Goal: Check status: Check status

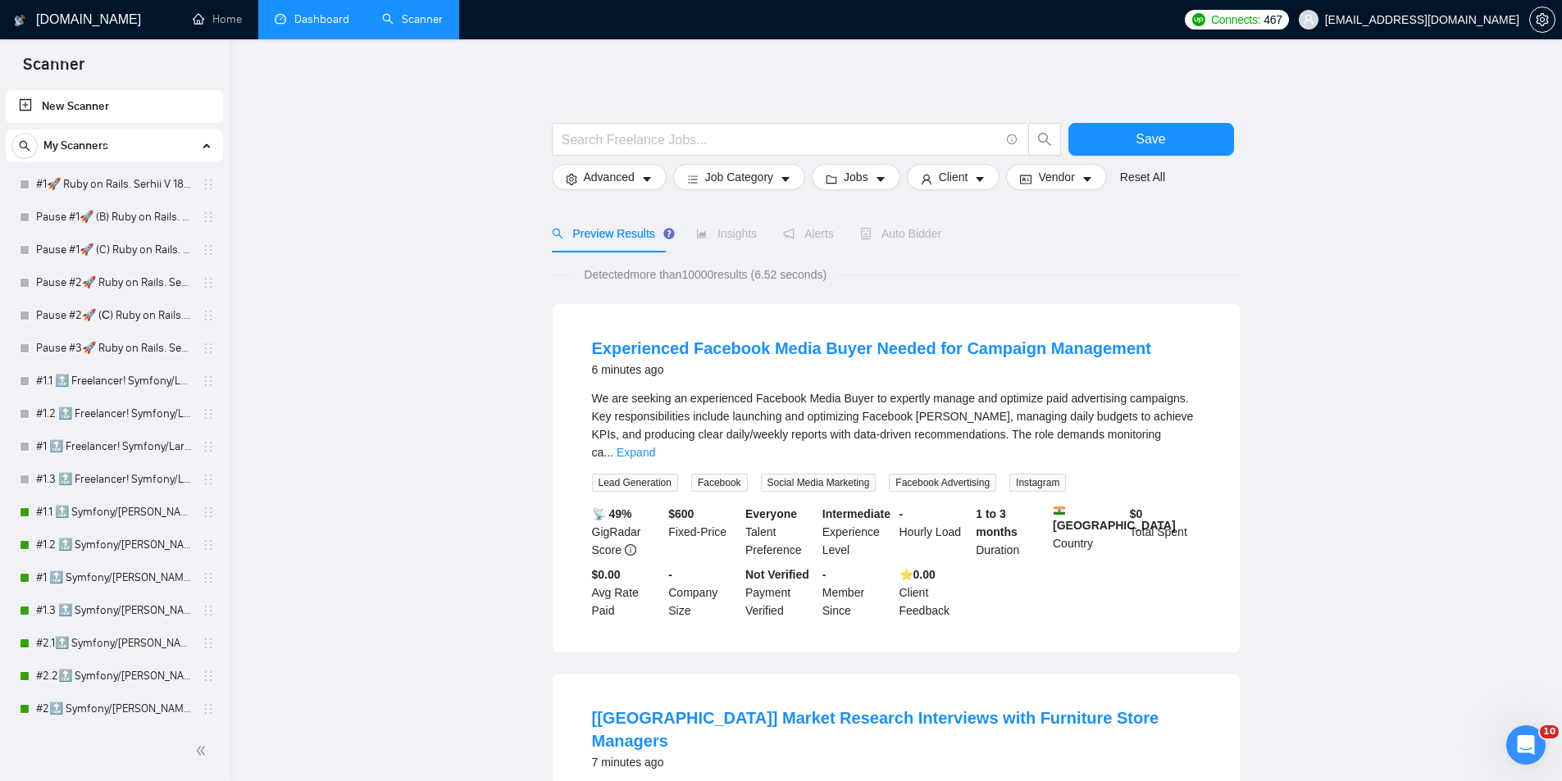
click at [313, 26] on link "Dashboard" at bounding box center [312, 19] width 75 height 14
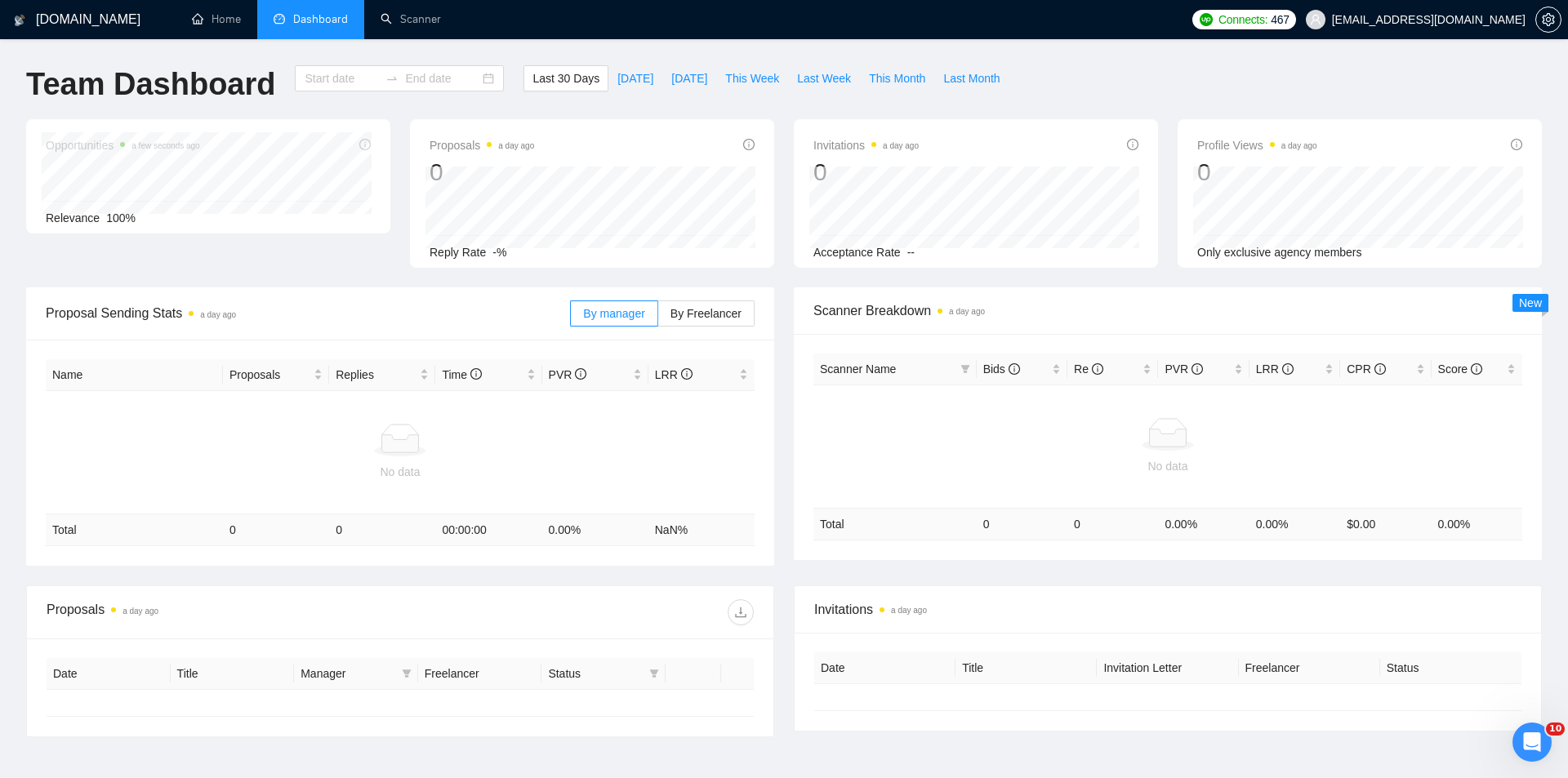
type input "[DATE]"
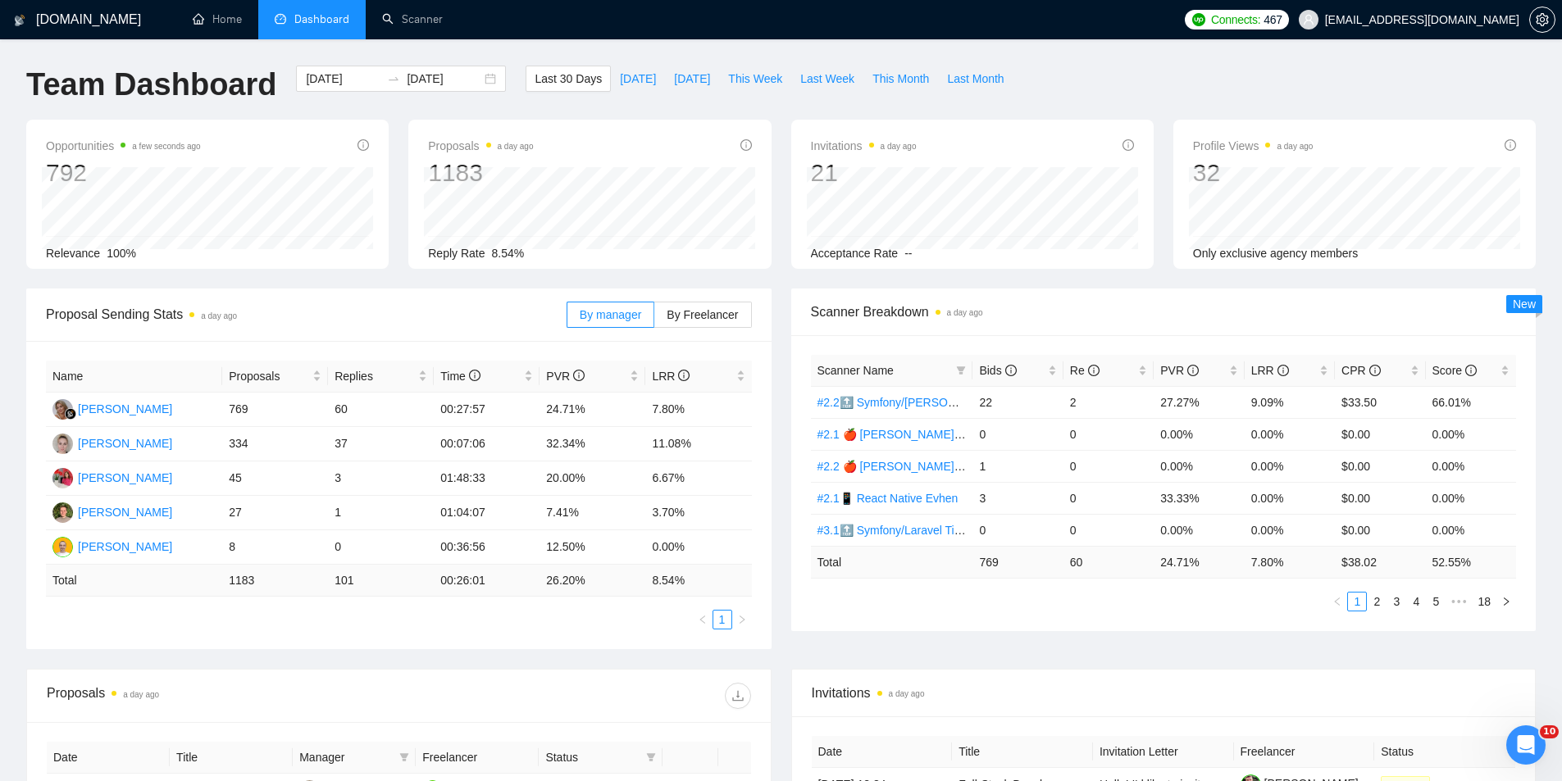
click at [786, 362] on div "Scanner Breakdown a day ago Scanner Name Bids Re PVR LRR CPR Score #2.2🔝 Symfon…" at bounding box center [1163, 460] width 765 height 343
click at [728, 321] on span "By Freelancer" at bounding box center [702, 314] width 71 height 13
click at [654, 319] on input "By Freelancer" at bounding box center [654, 319] width 0 height 0
drag, startPoint x: 547, startPoint y: 474, endPoint x: 598, endPoint y: 480, distance: 51.3
click at [584, 480] on td "30.07%" at bounding box center [592, 479] width 106 height 34
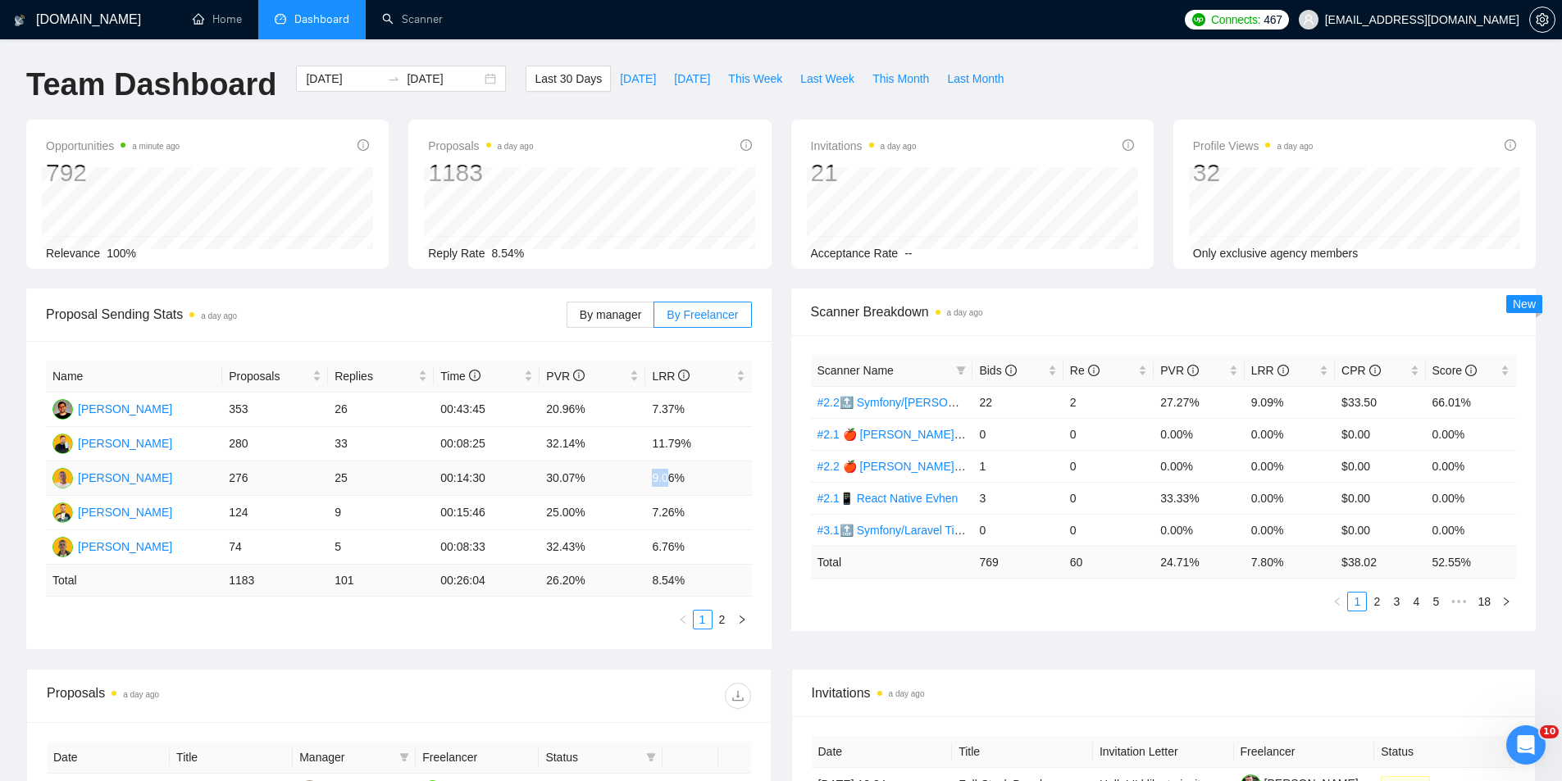
drag, startPoint x: 653, startPoint y: 482, endPoint x: 666, endPoint y: 482, distance: 12.3
click at [666, 482] on td "9.06%" at bounding box center [698, 479] width 106 height 34
click at [1052, 372] on div "Bids" at bounding box center [1017, 371] width 77 height 18
click at [961, 369] on icon "filter" at bounding box center [961, 370] width 9 height 8
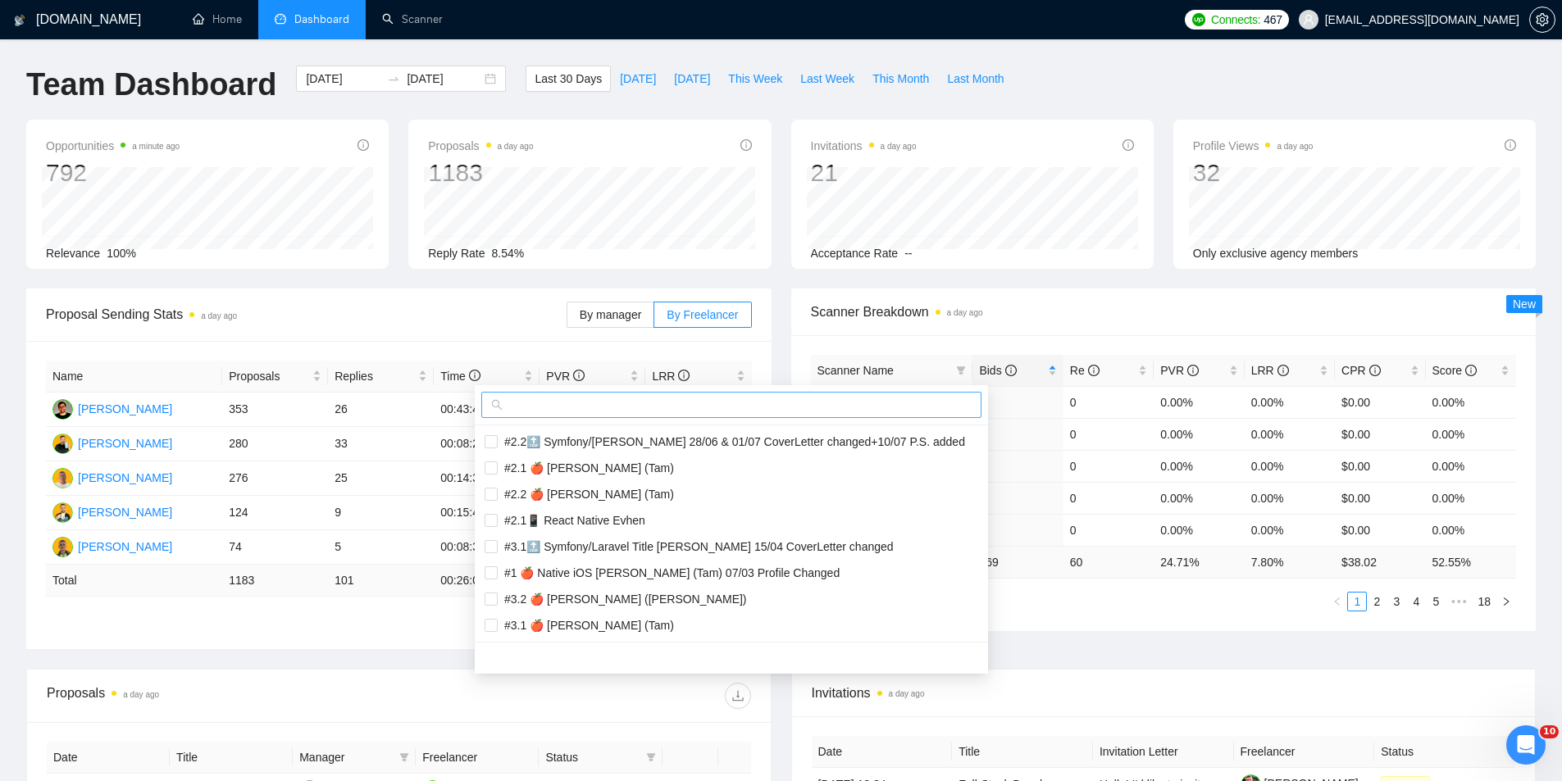
click at [823, 406] on input "text" at bounding box center [739, 405] width 466 height 18
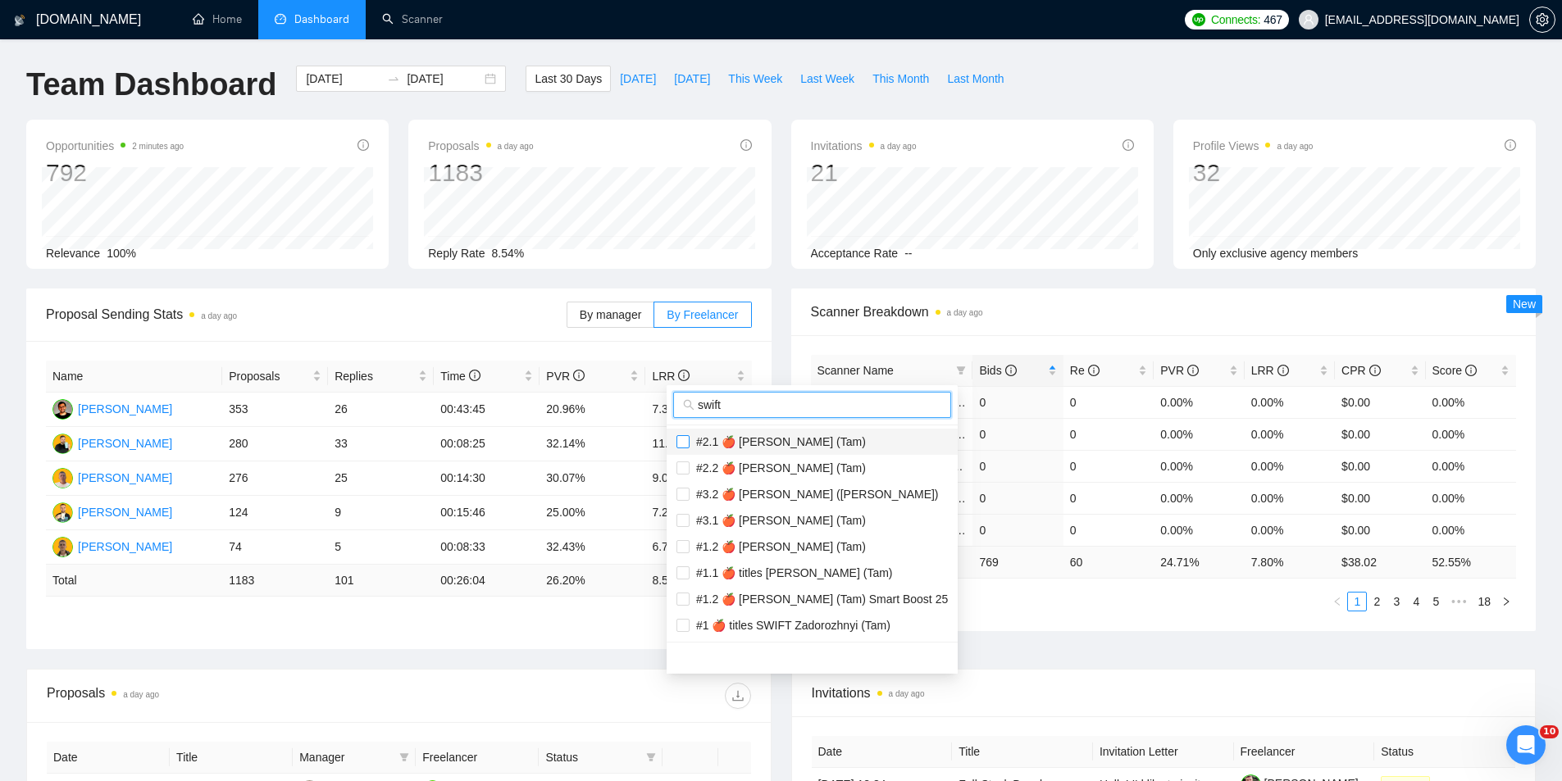
type input "swift"
click at [686, 442] on input "checkbox" at bounding box center [682, 441] width 13 height 13
checkbox input "true"
drag, startPoint x: 685, startPoint y: 466, endPoint x: 686, endPoint y: 478, distance: 12.4
click at [685, 468] on input "checkbox" at bounding box center [682, 468] width 13 height 13
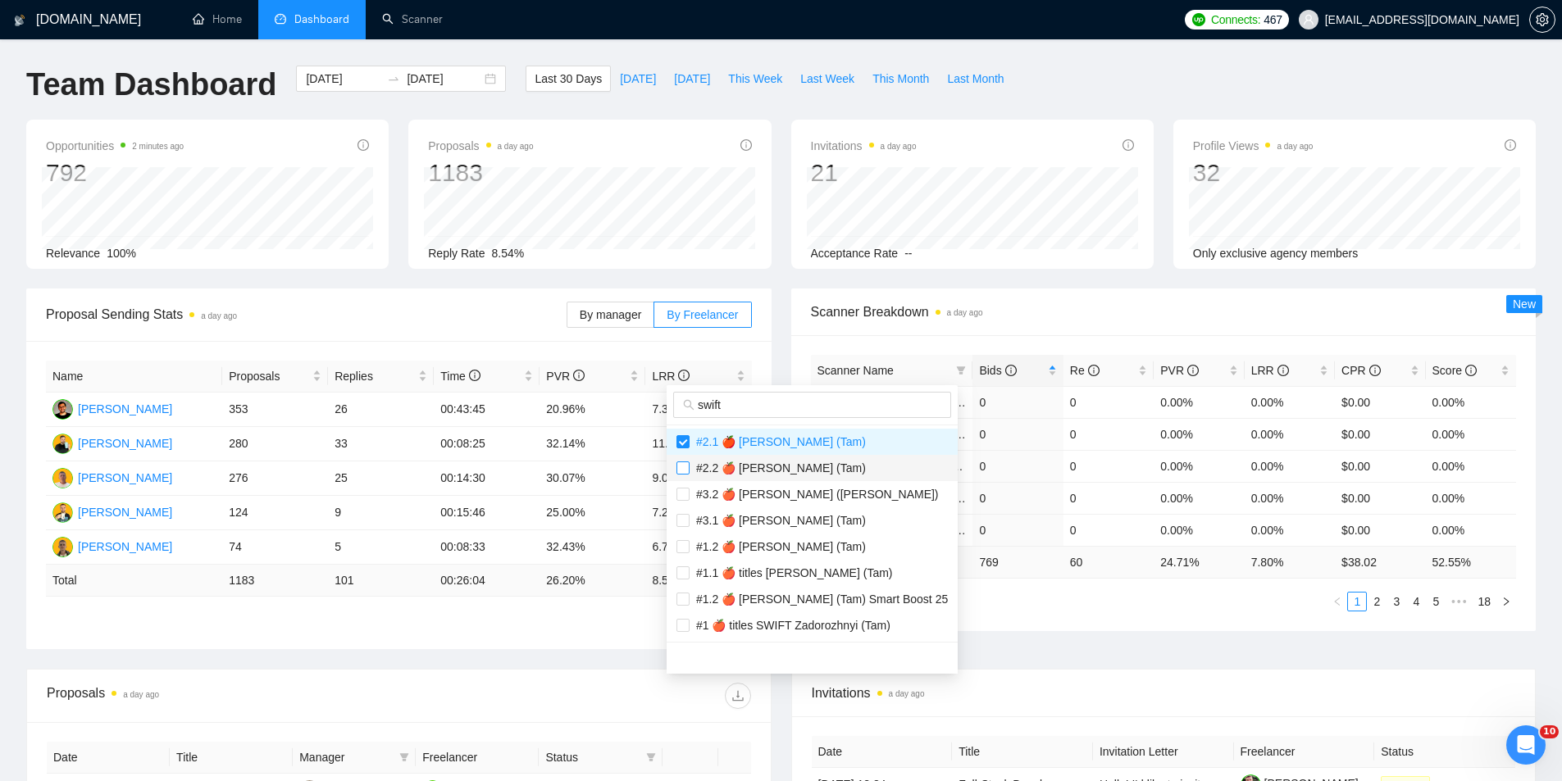
checkbox input "true"
drag, startPoint x: 686, startPoint y: 487, endPoint x: 681, endPoint y: 522, distance: 35.7
click at [686, 489] on input "checkbox" at bounding box center [682, 494] width 13 height 13
checkbox input "true"
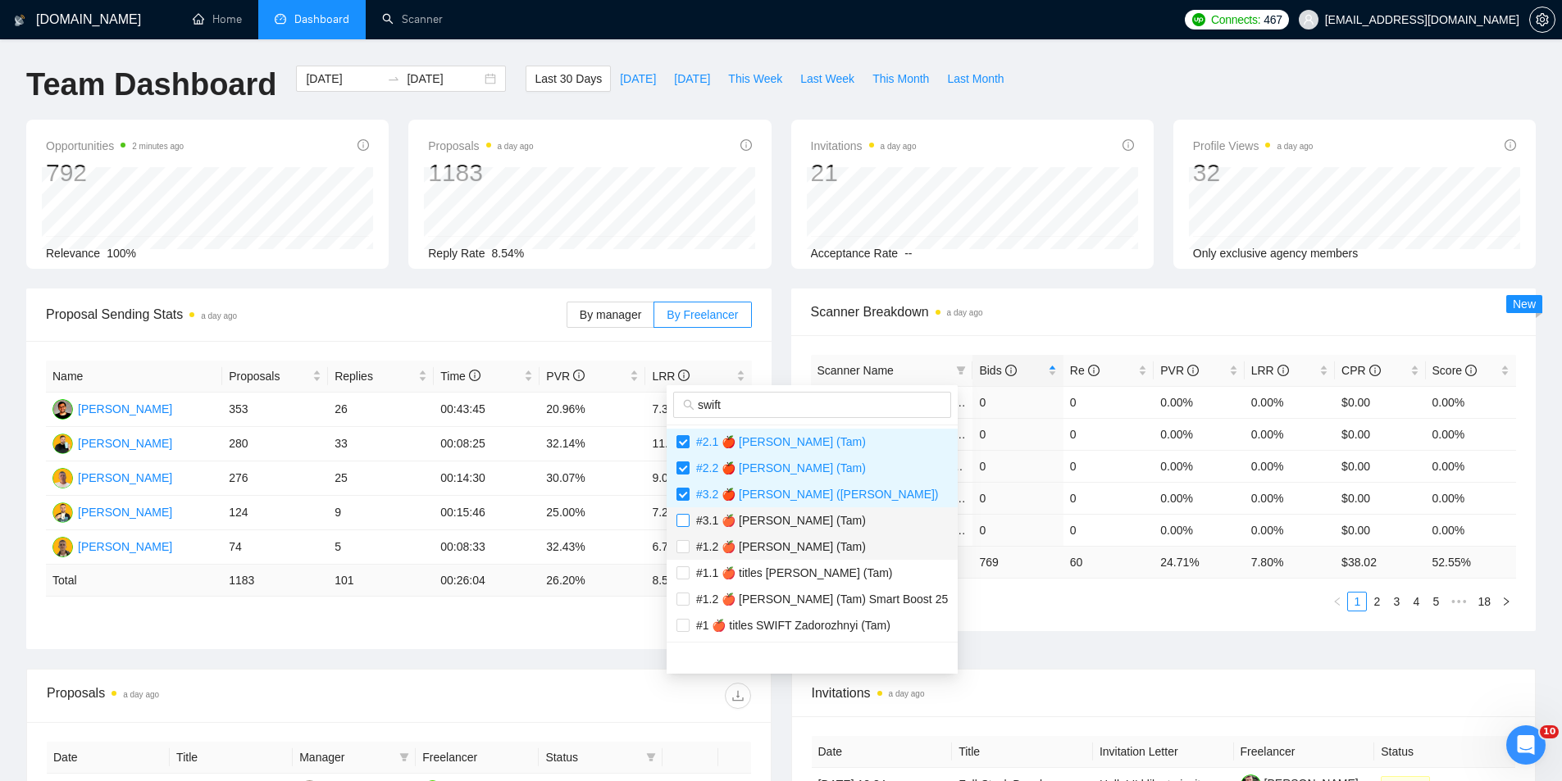
drag, startPoint x: 681, startPoint y: 525, endPoint x: 685, endPoint y: 536, distance: 11.9
click at [682, 525] on input "checkbox" at bounding box center [682, 520] width 13 height 13
checkbox input "true"
drag, startPoint x: 687, startPoint y: 549, endPoint x: 683, endPoint y: 568, distance: 20.1
click at [687, 552] on input "checkbox" at bounding box center [682, 546] width 13 height 13
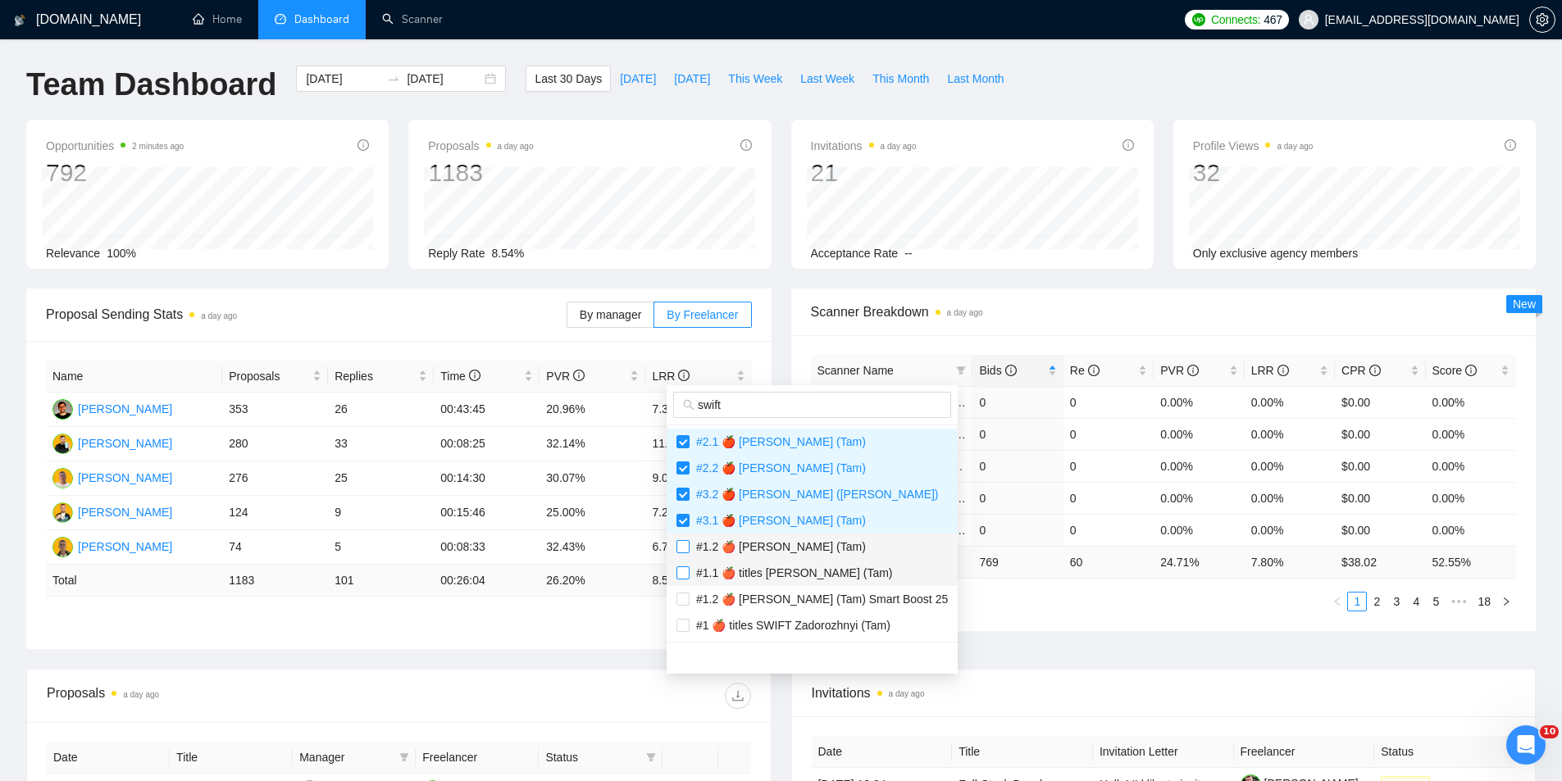
checkbox input "true"
click at [682, 576] on input "checkbox" at bounding box center [682, 573] width 13 height 13
checkbox input "true"
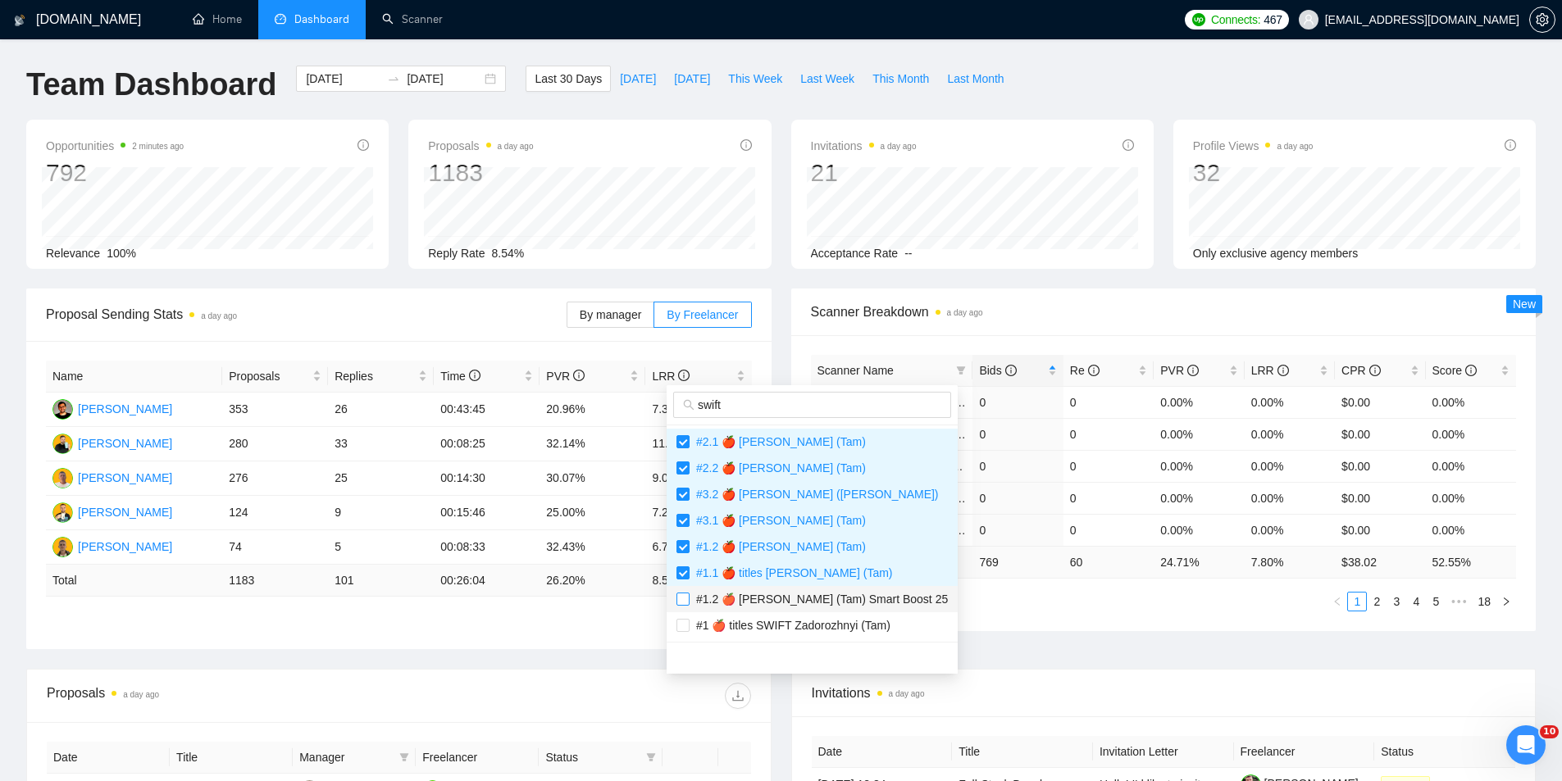
click at [685, 600] on input "checkbox" at bounding box center [682, 599] width 13 height 13
checkbox input "true"
click at [685, 625] on input "checkbox" at bounding box center [682, 625] width 13 height 13
checkbox input "true"
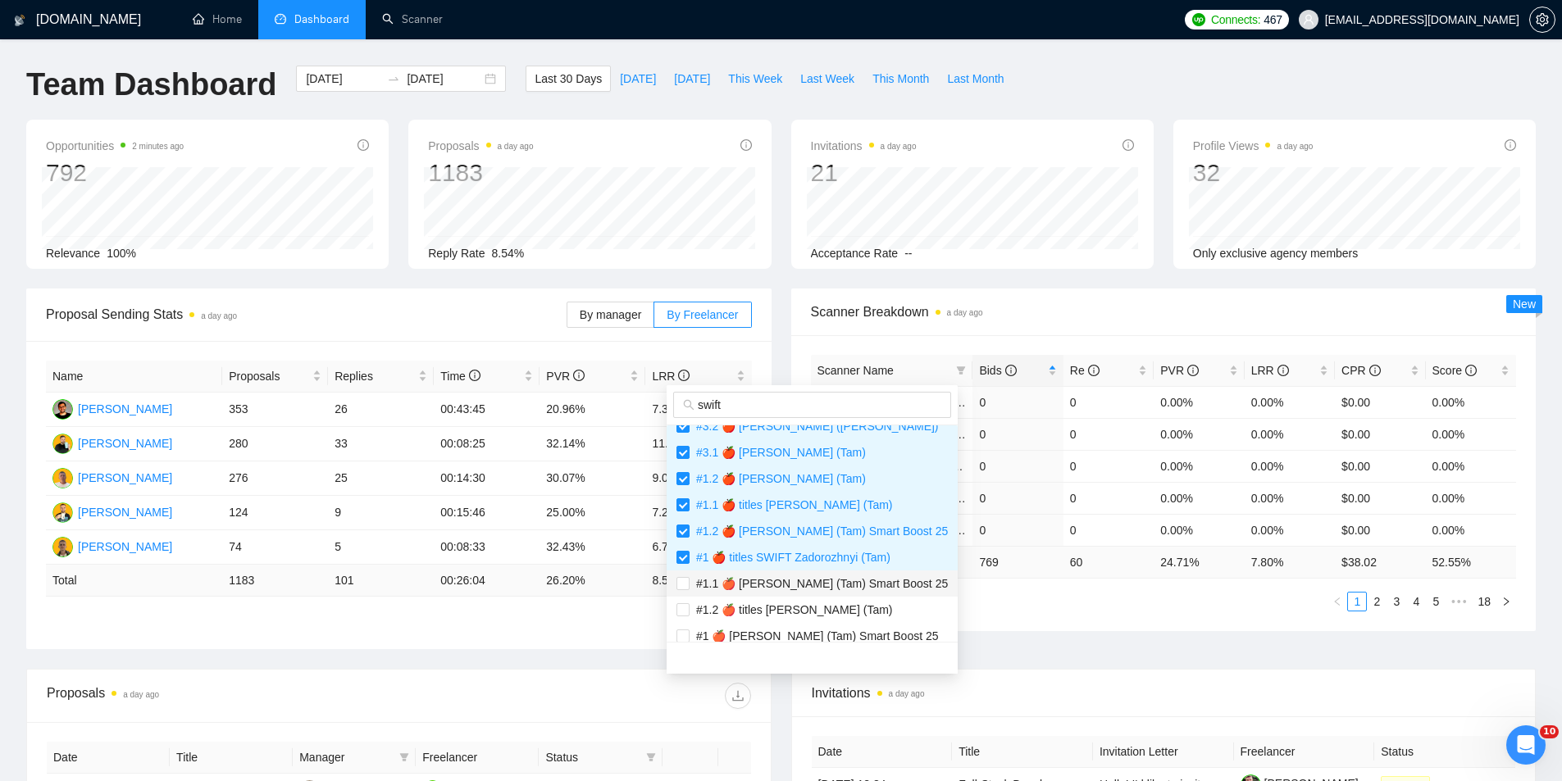
scroll to position [164, 0]
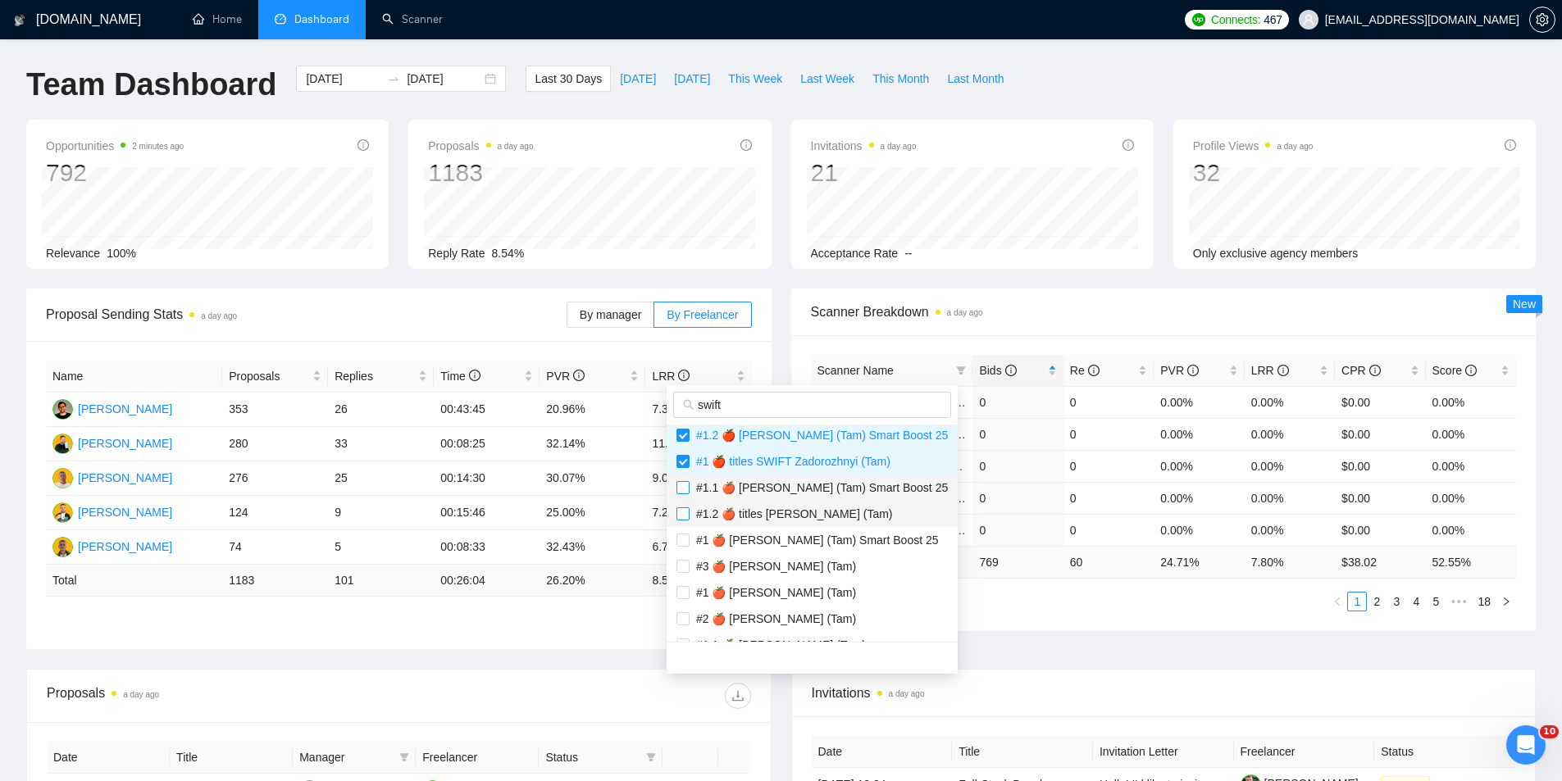
drag, startPoint x: 682, startPoint y: 485, endPoint x: 681, endPoint y: 512, distance: 27.1
click at [682, 489] on input "checkbox" at bounding box center [682, 487] width 13 height 13
checkbox input "true"
click at [681, 514] on input "checkbox" at bounding box center [682, 514] width 13 height 13
checkbox input "true"
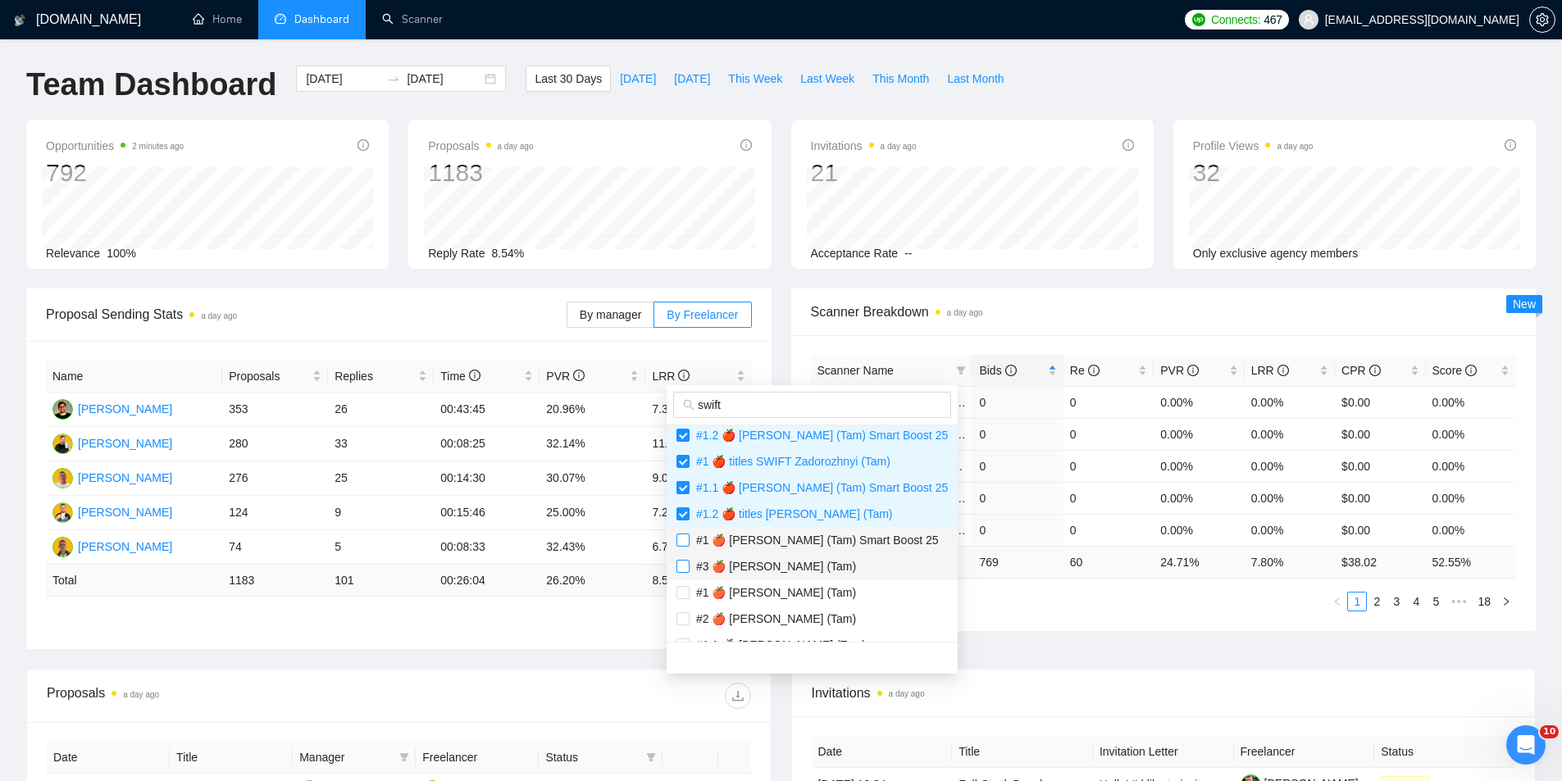
drag, startPoint x: 682, startPoint y: 538, endPoint x: 677, endPoint y: 567, distance: 29.1
click at [682, 541] on input "checkbox" at bounding box center [682, 540] width 13 height 13
checkbox input "true"
drag, startPoint x: 680, startPoint y: 569, endPoint x: 682, endPoint y: 580, distance: 10.9
click at [681, 577] on li "#3 🍎 [PERSON_NAME] (Tam)" at bounding box center [812, 566] width 291 height 26
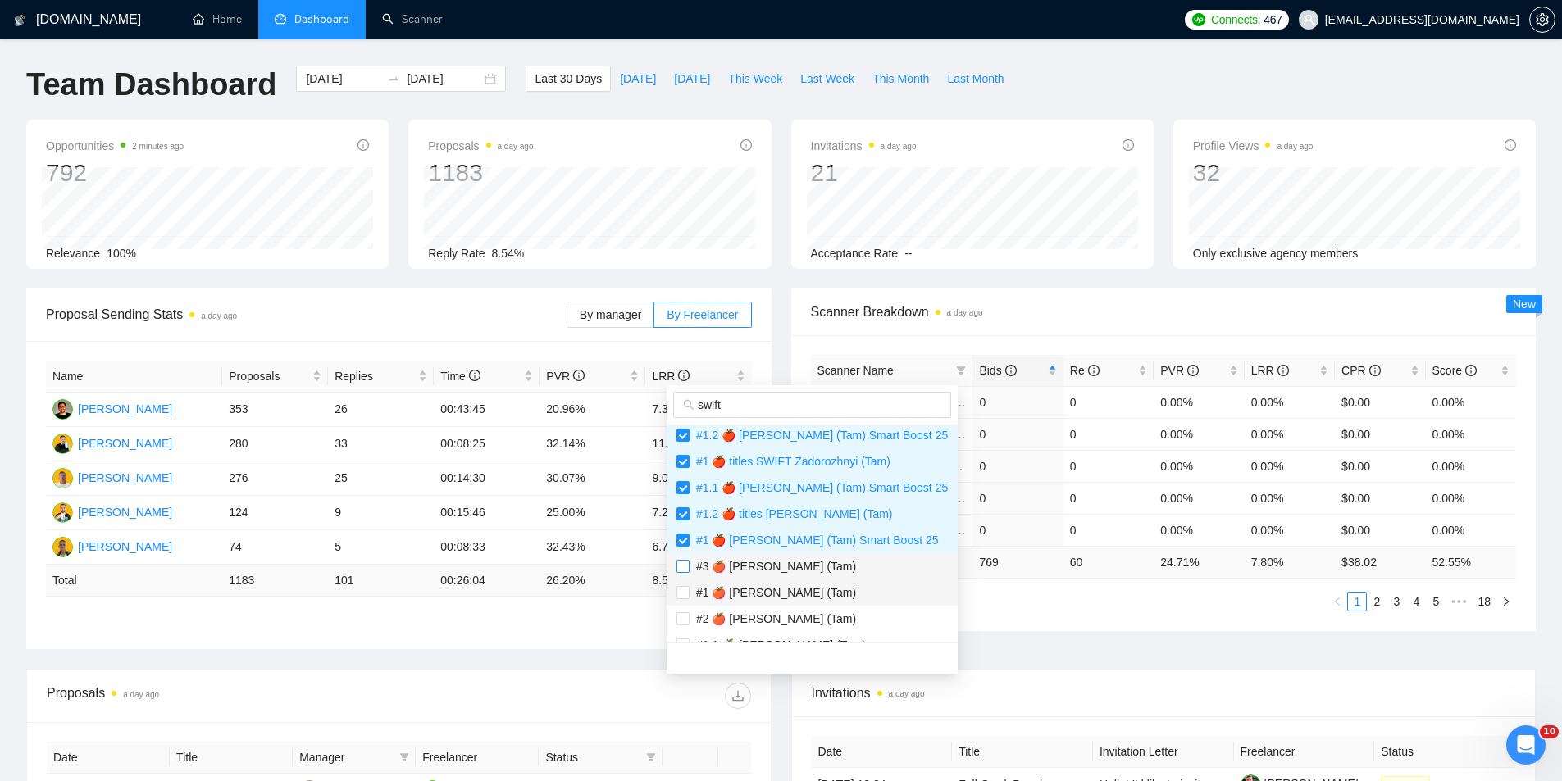
checkbox input "true"
click at [682, 594] on input "checkbox" at bounding box center [682, 592] width 13 height 13
checkbox input "true"
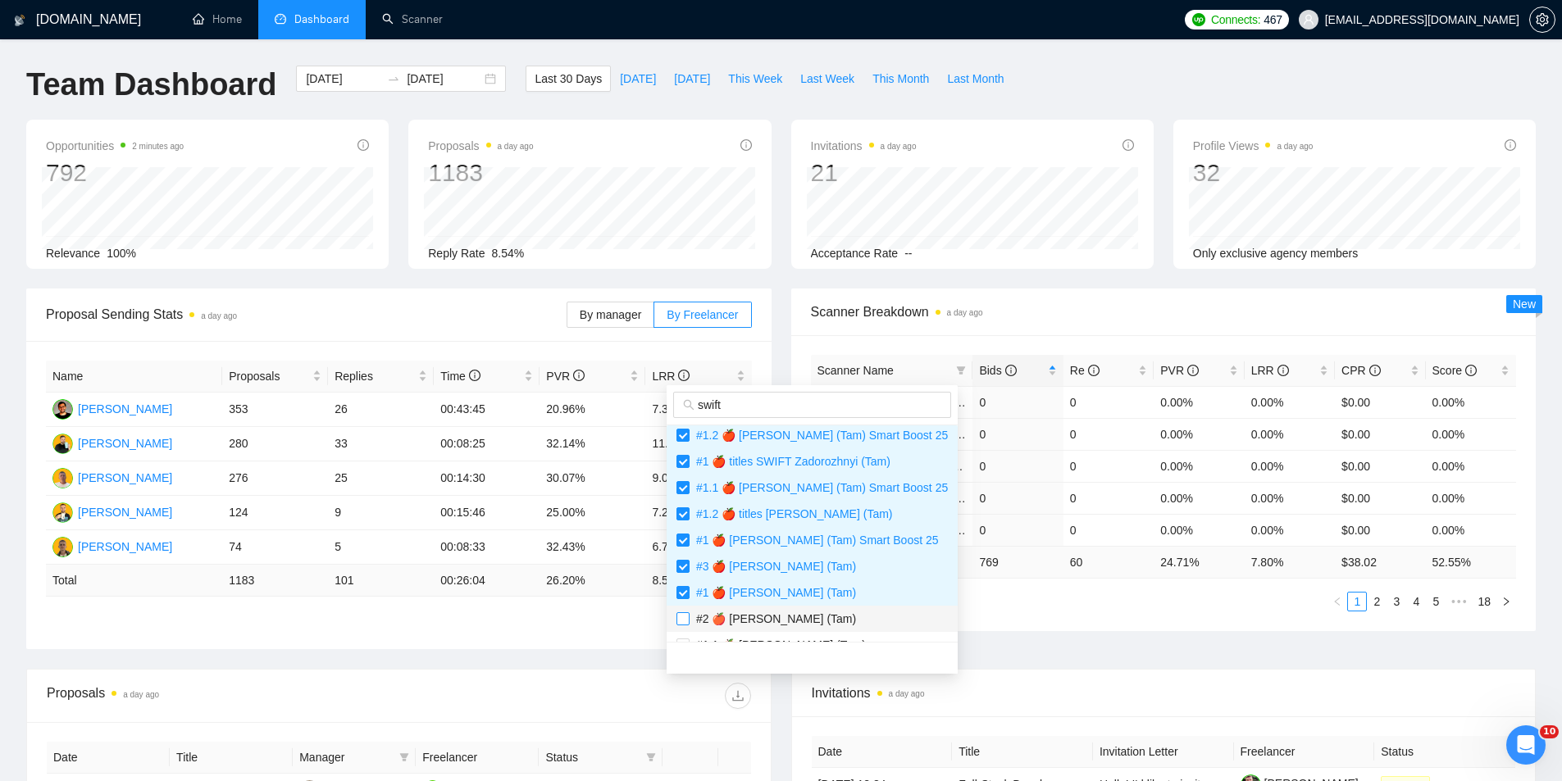
click at [683, 621] on input "checkbox" at bounding box center [682, 618] width 13 height 13
checkbox input "true"
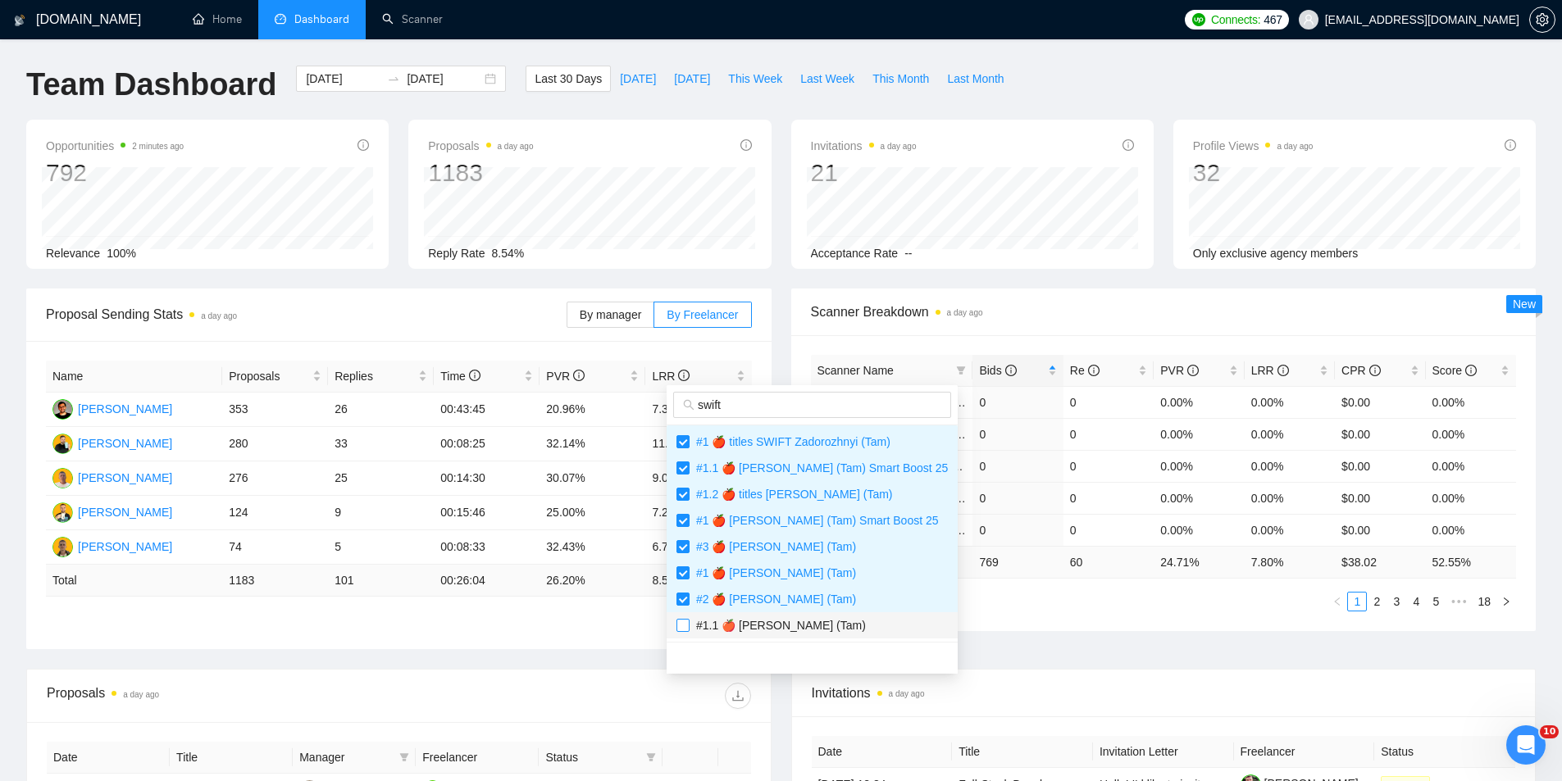
click at [686, 624] on input "checkbox" at bounding box center [682, 625] width 13 height 13
checkbox input "true"
drag, startPoint x: 597, startPoint y: 646, endPoint x: 567, endPoint y: 652, distance: 30.1
click at [596, 646] on div "Name Proposals Replies Time PVR LRR [PERSON_NAME] 353 26 00:43:45 20.96% 7.37% …" at bounding box center [398, 495] width 745 height 308
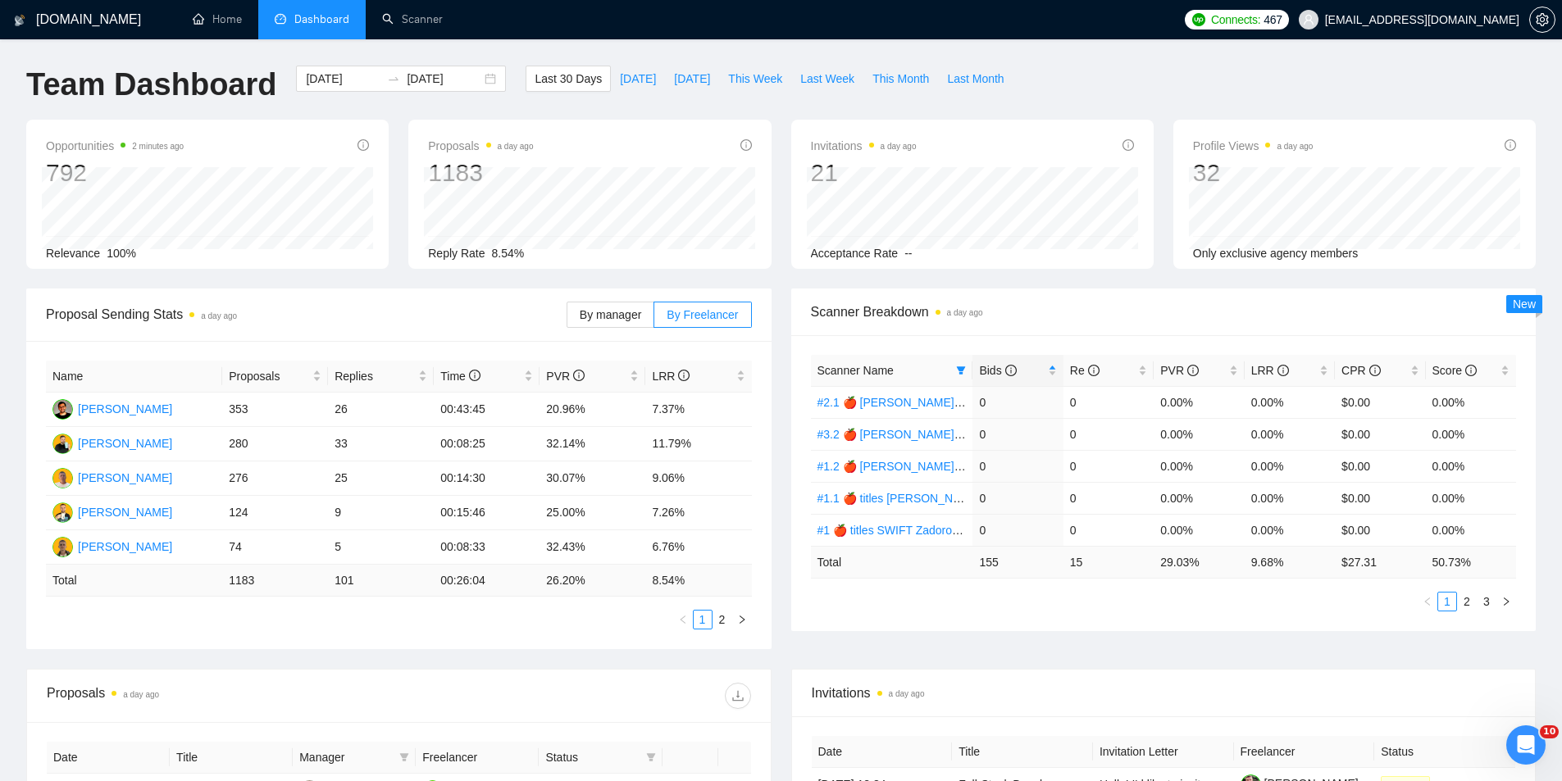
scroll to position [148, 0]
click at [964, 366] on icon "filter" at bounding box center [961, 371] width 10 height 10
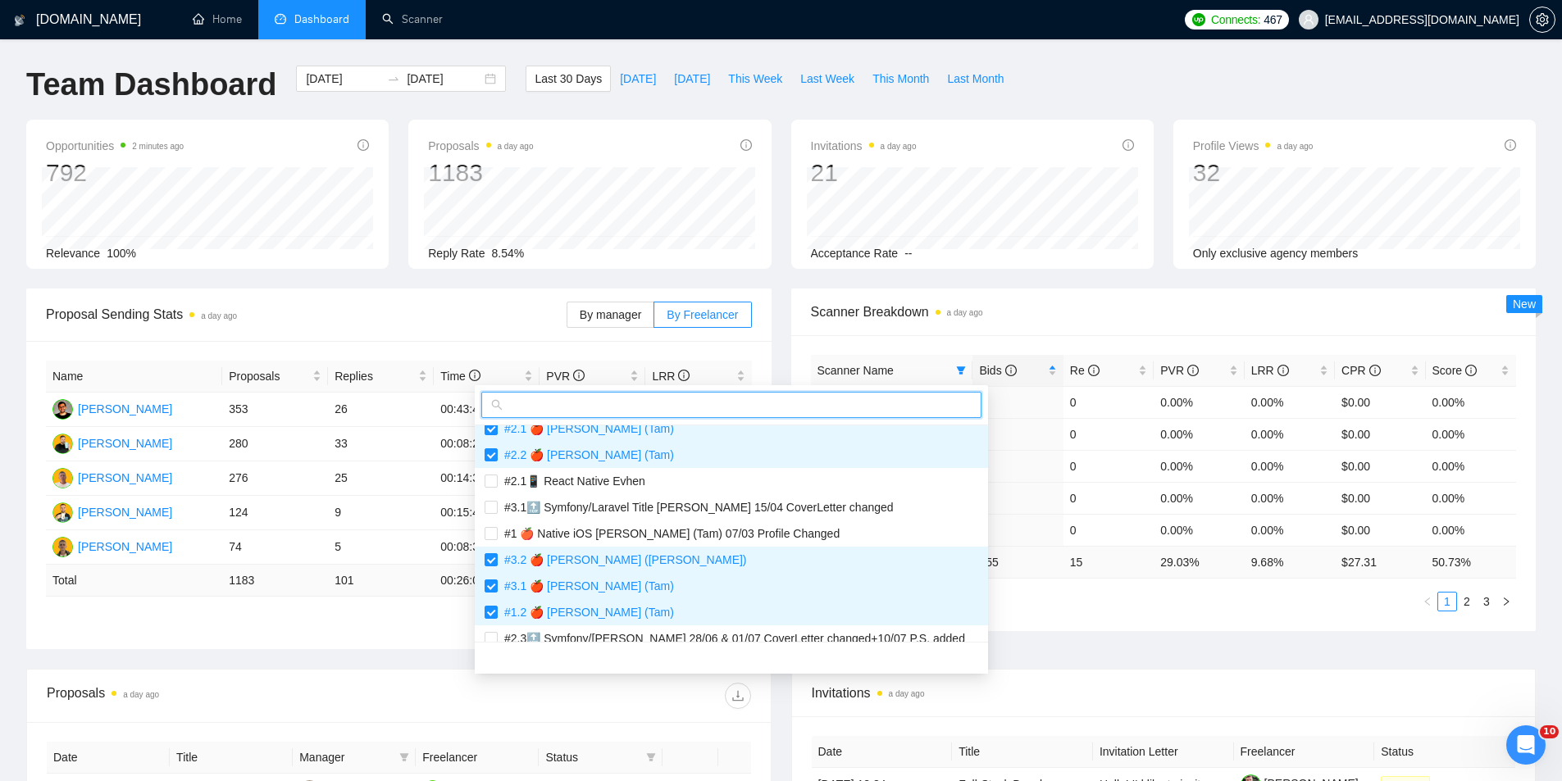
click at [577, 396] on input "text" at bounding box center [739, 405] width 466 height 18
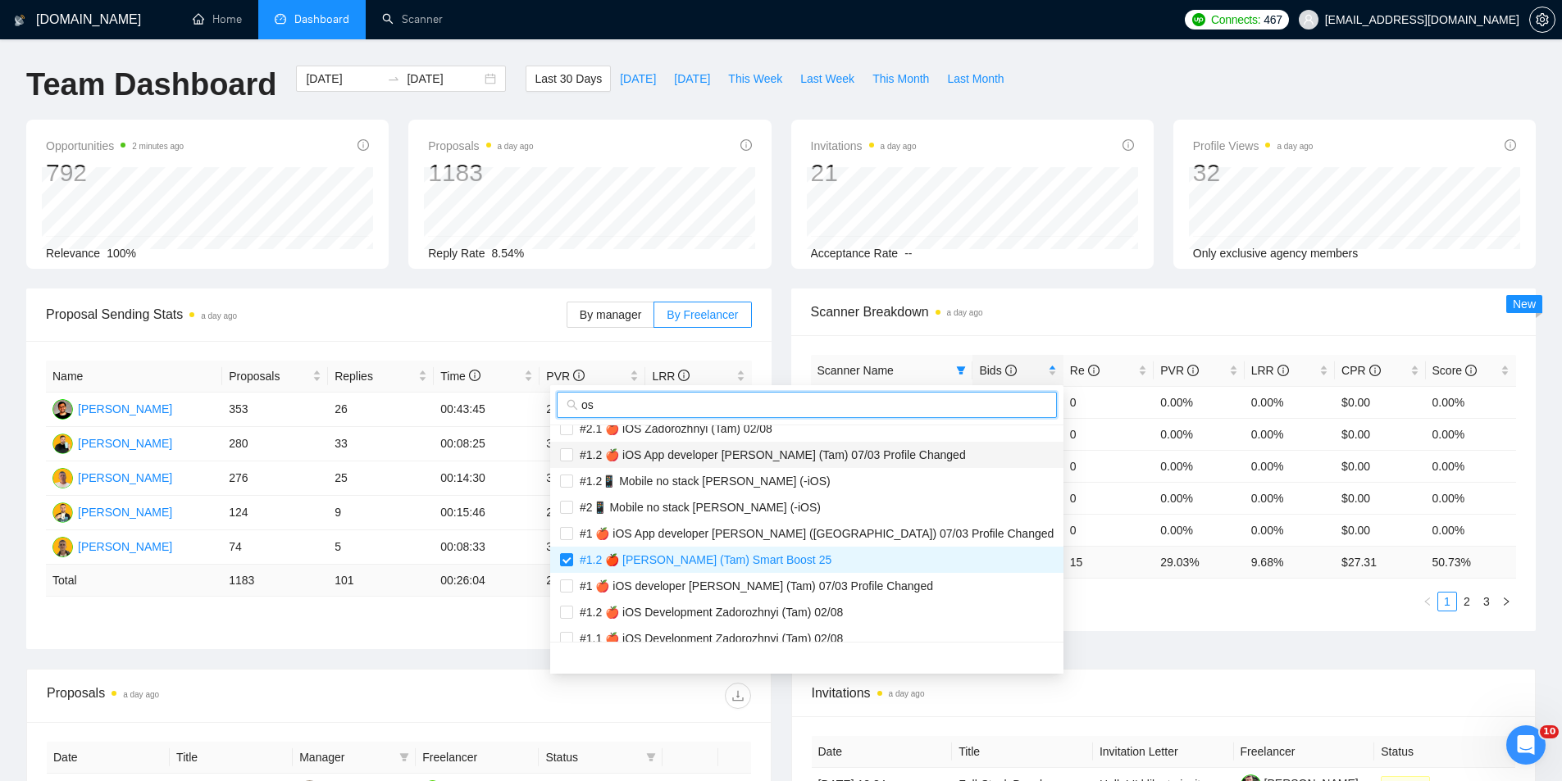
type input "o"
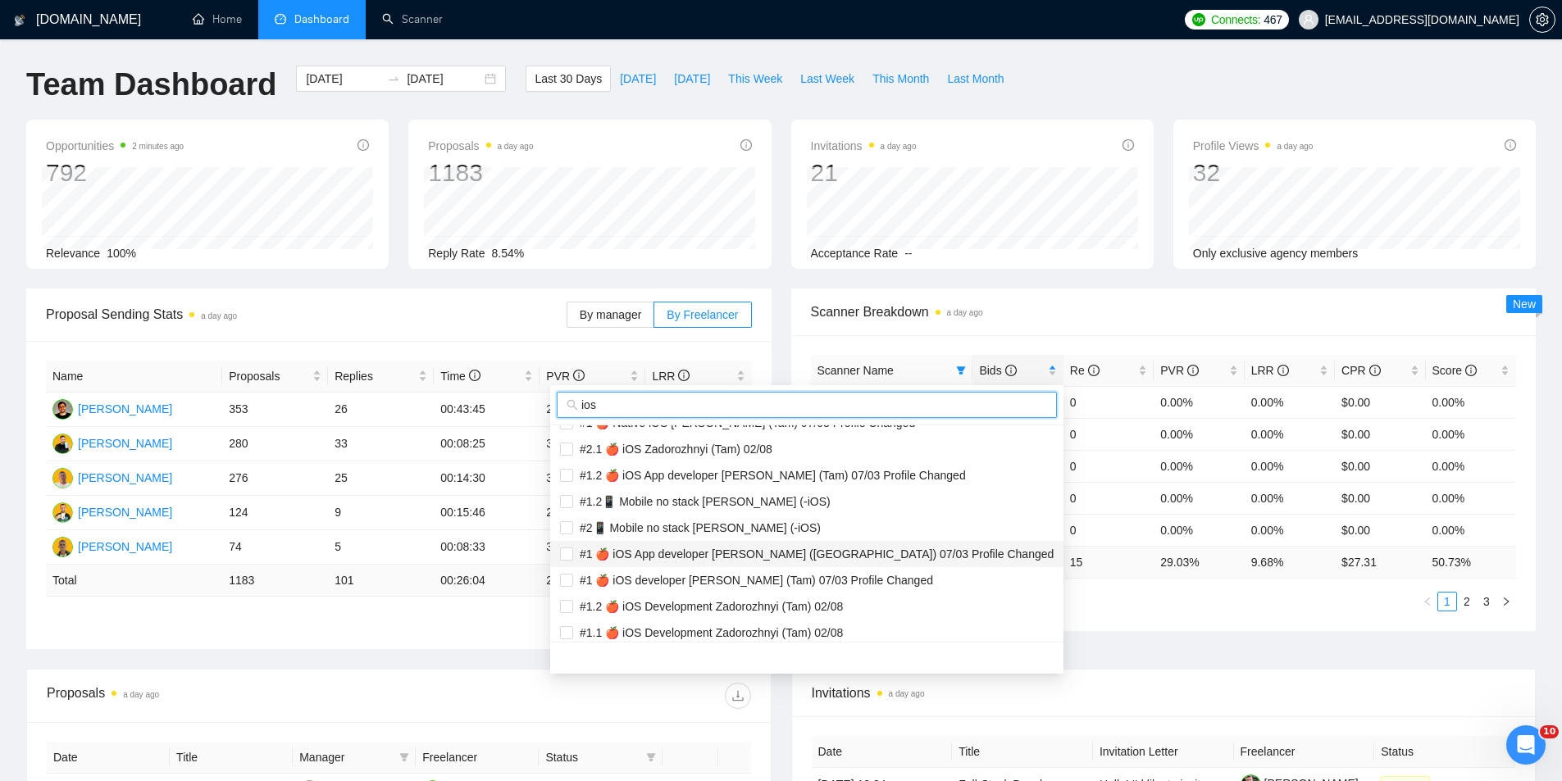
scroll to position [0, 0]
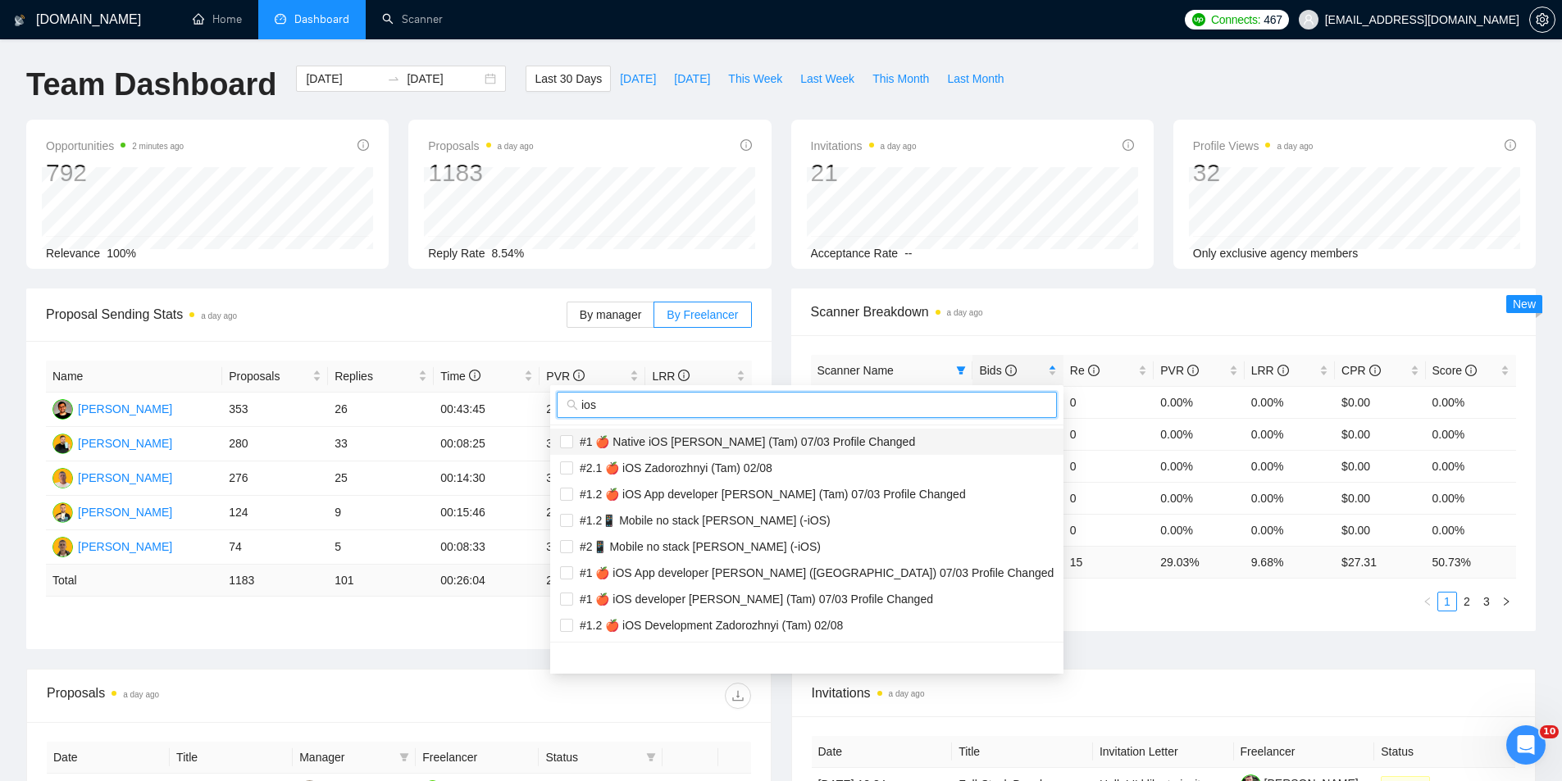
type input "ios"
click at [690, 444] on span "#1 🍎 Native iOS [PERSON_NAME] (Tam) 07/03 Profile Changed" at bounding box center [744, 441] width 342 height 13
checkbox input "true"
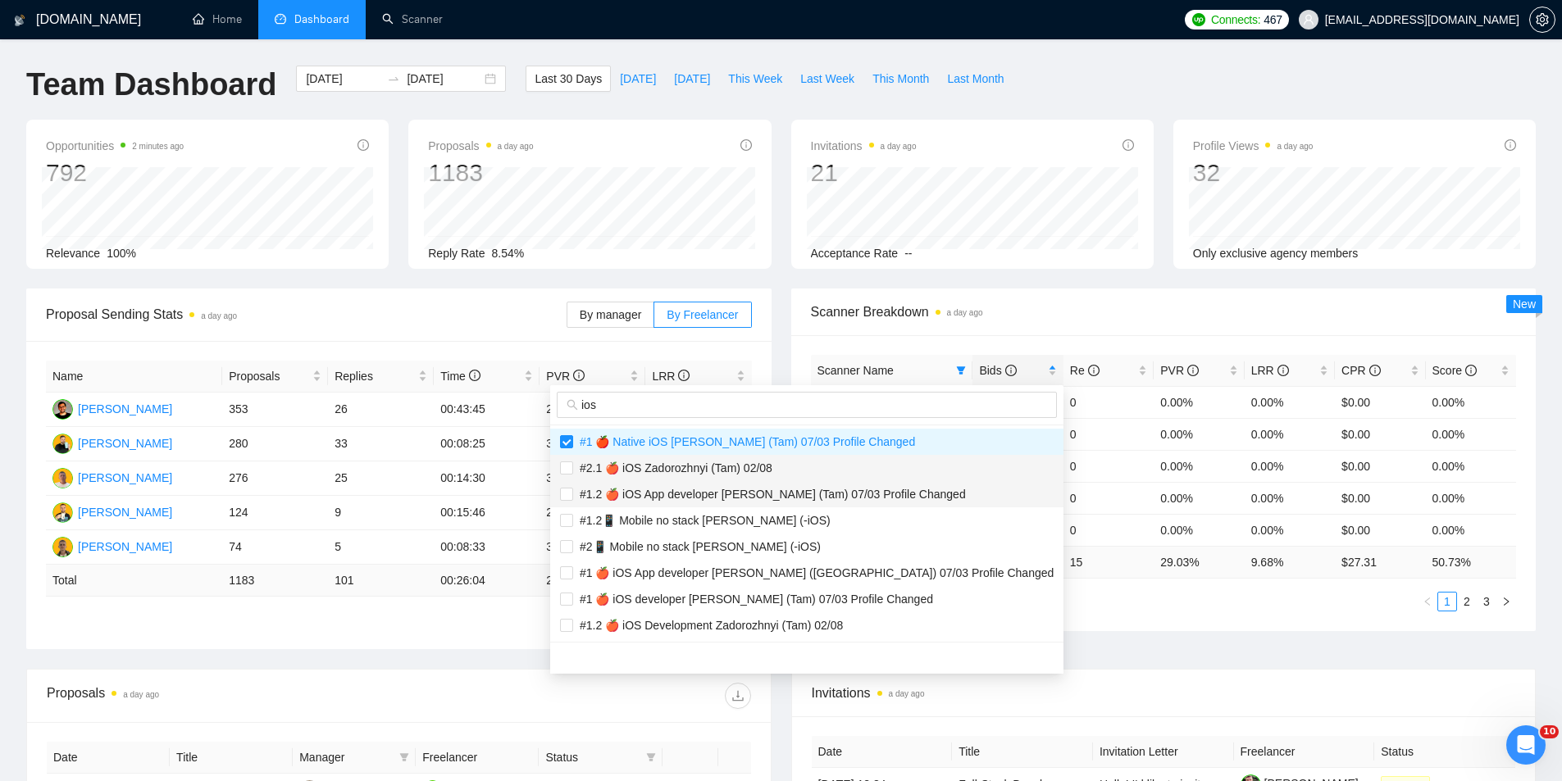
drag, startPoint x: 680, startPoint y: 468, endPoint x: 673, endPoint y: 493, distance: 25.5
click at [679, 470] on span "#2.1 🍎 iOS Zadorozhnyi (Tam) 02/08" at bounding box center [672, 468] width 199 height 13
checkbox input "true"
drag, startPoint x: 673, startPoint y: 493, endPoint x: 670, endPoint y: 515, distance: 22.4
click at [673, 494] on span "#1.2 🍎 iOS App developer [PERSON_NAME] (Tam) 07/03 Profile Changed" at bounding box center [769, 494] width 393 height 13
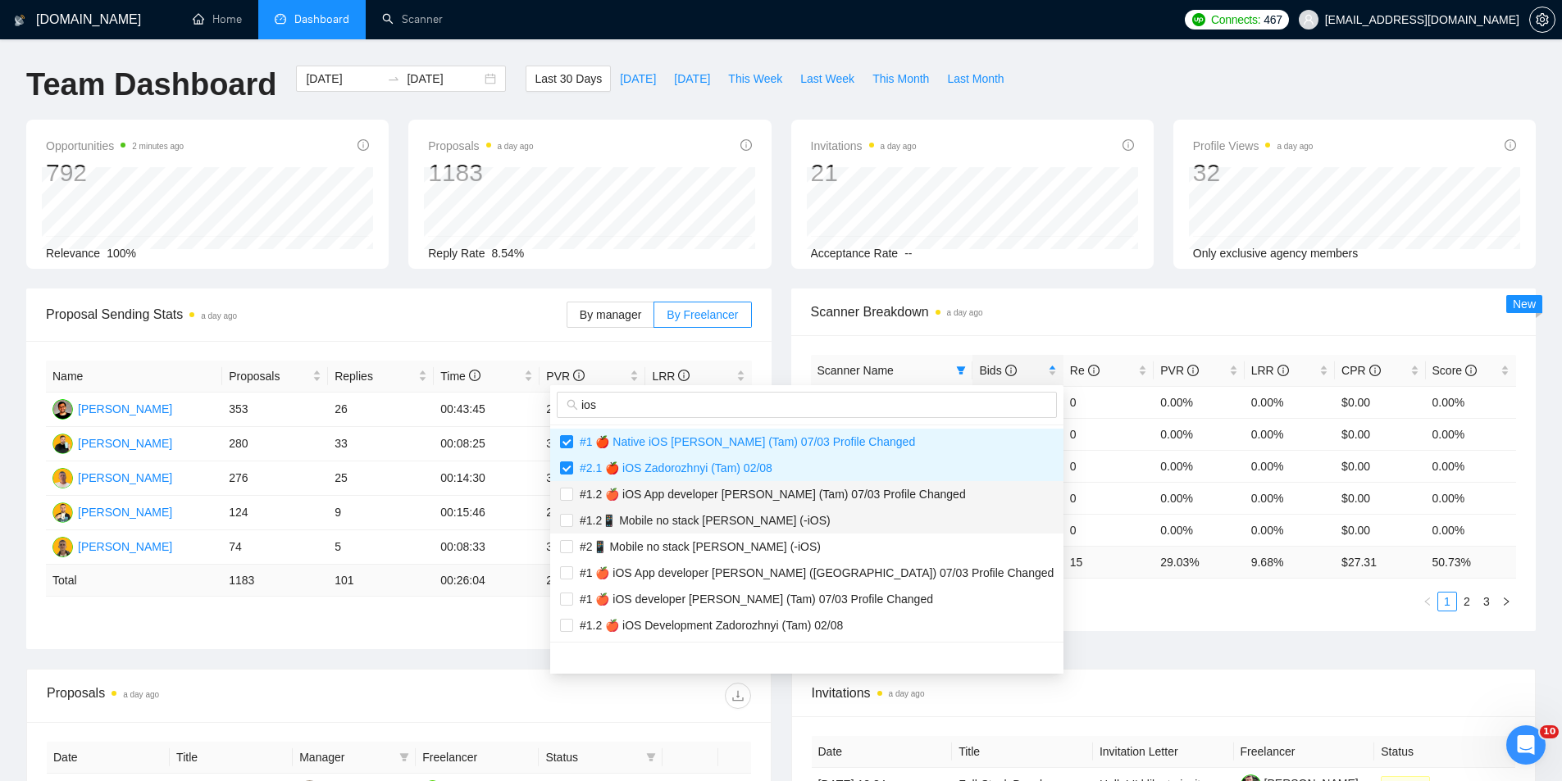
checkbox input "true"
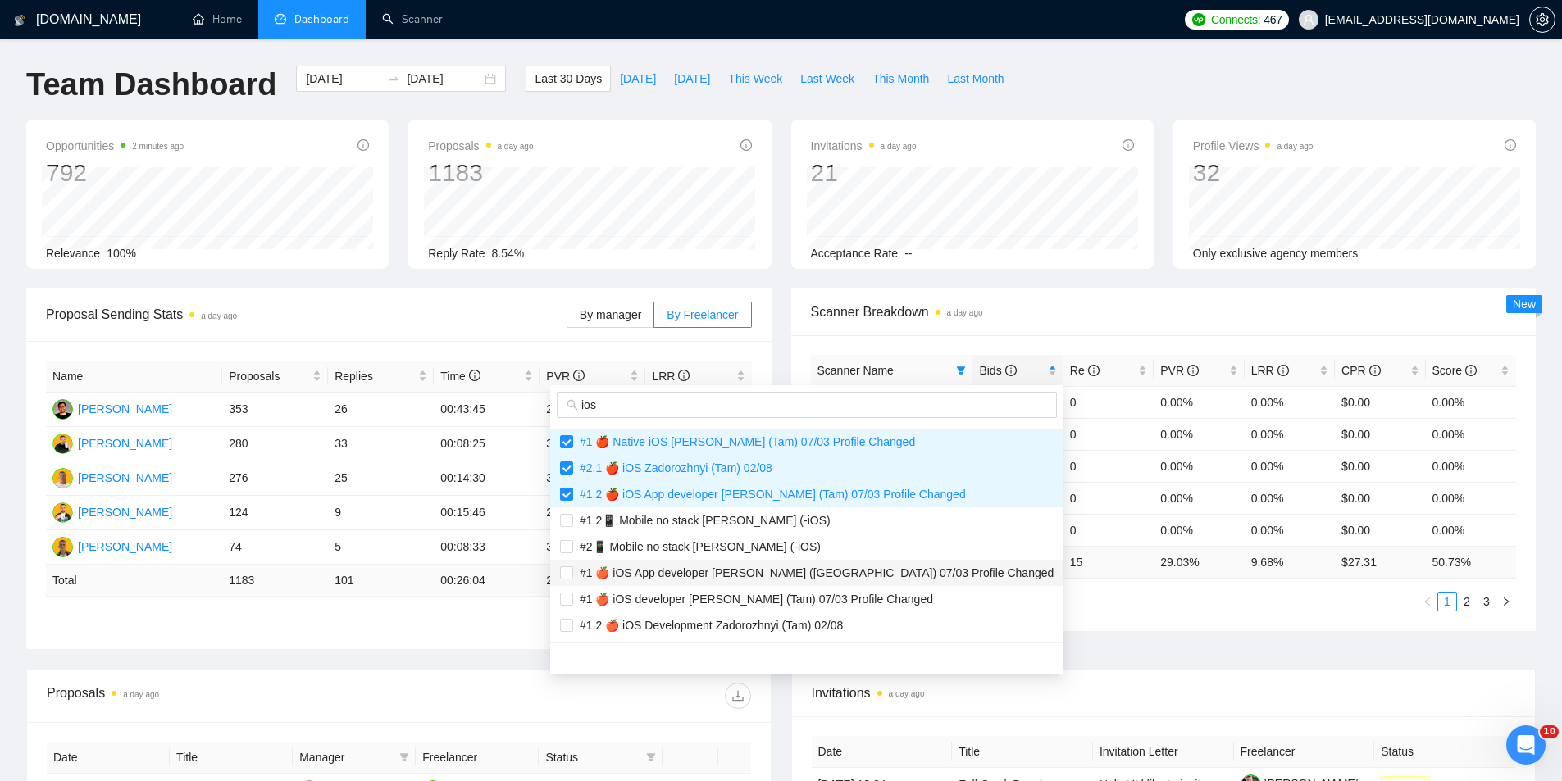
click at [654, 569] on span "#1 🍎 iOS App developer [PERSON_NAME] ([GEOGRAPHIC_DATA]) 07/03 Profile Changed" at bounding box center [813, 573] width 480 height 13
checkbox input "true"
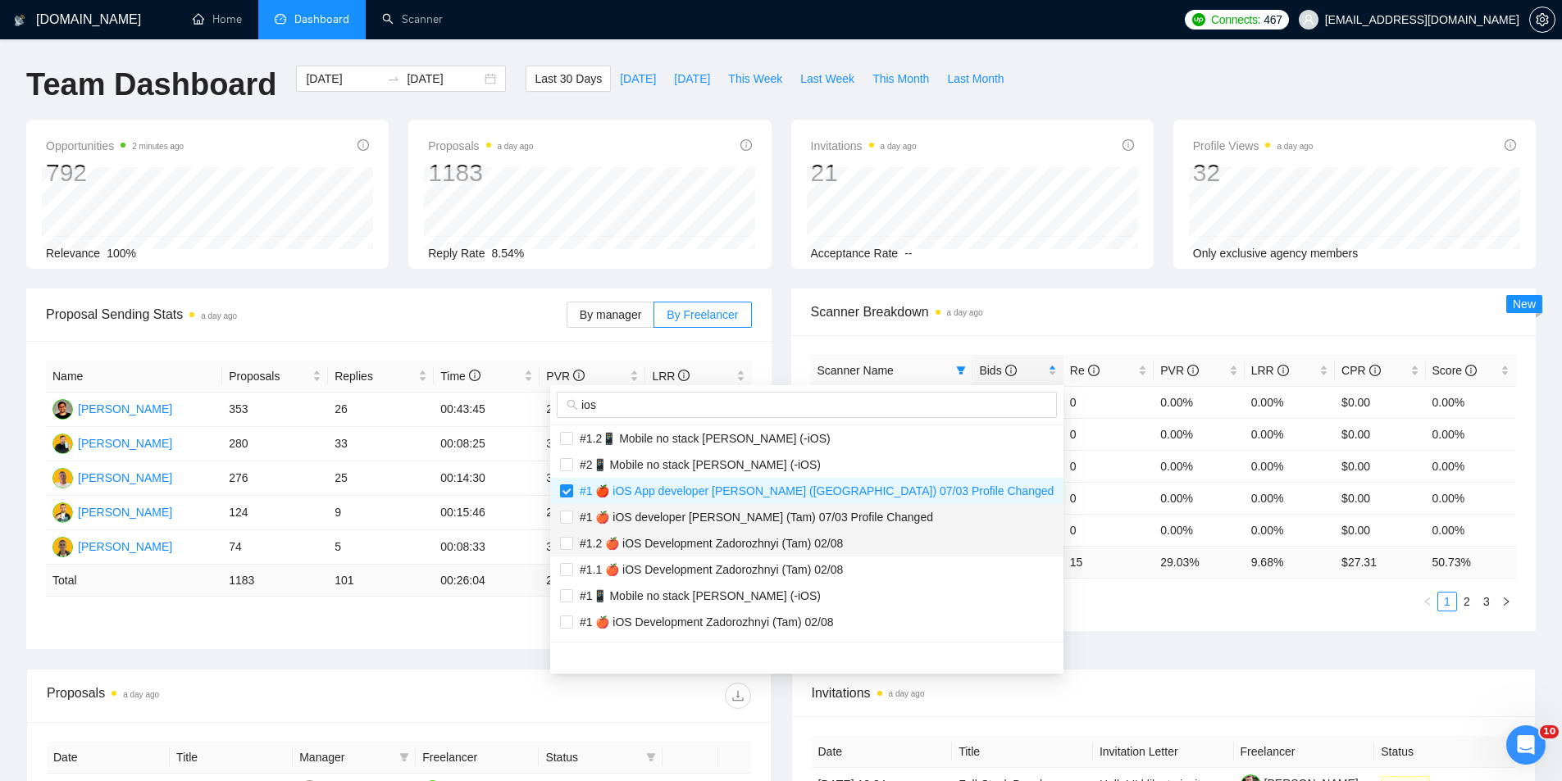
drag, startPoint x: 717, startPoint y: 518, endPoint x: 710, endPoint y: 539, distance: 21.8
click at [717, 518] on span "#1 🍎 iOS developer [PERSON_NAME] (Tam) 07/03 Profile Changed" at bounding box center [753, 517] width 360 height 13
checkbox input "true"
drag, startPoint x: 709, startPoint y: 540, endPoint x: 704, endPoint y: 558, distance: 18.7
click at [708, 541] on span "#1.2 🍎 iOS Development Zadorozhnyi (Tam) 02/08" at bounding box center [708, 543] width 270 height 13
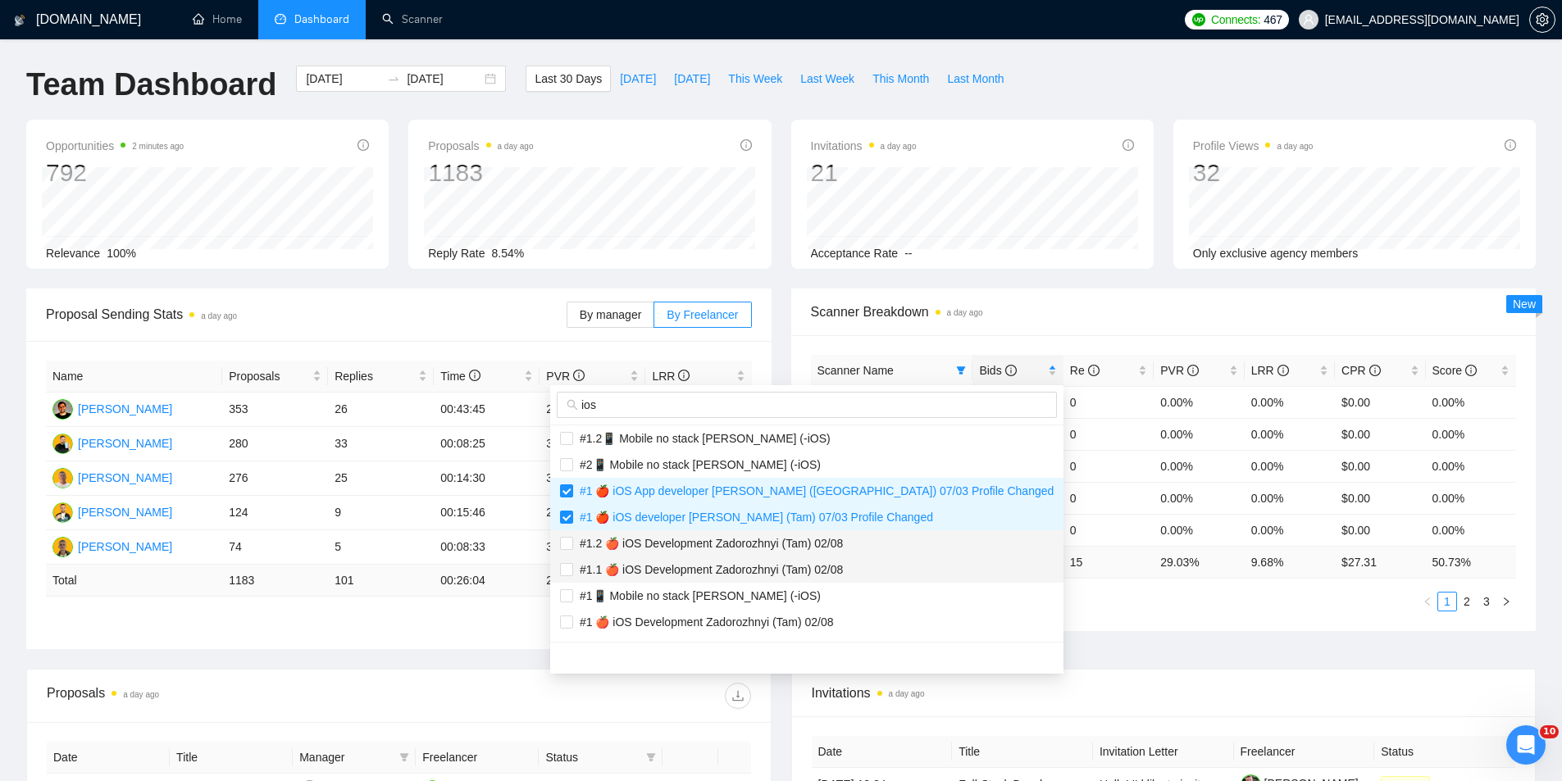
checkbox input "true"
click at [699, 563] on span "#1.1 🍎 iOS Development Zadorozhnyi (Tam) 02/08" at bounding box center [708, 569] width 270 height 13
checkbox input "true"
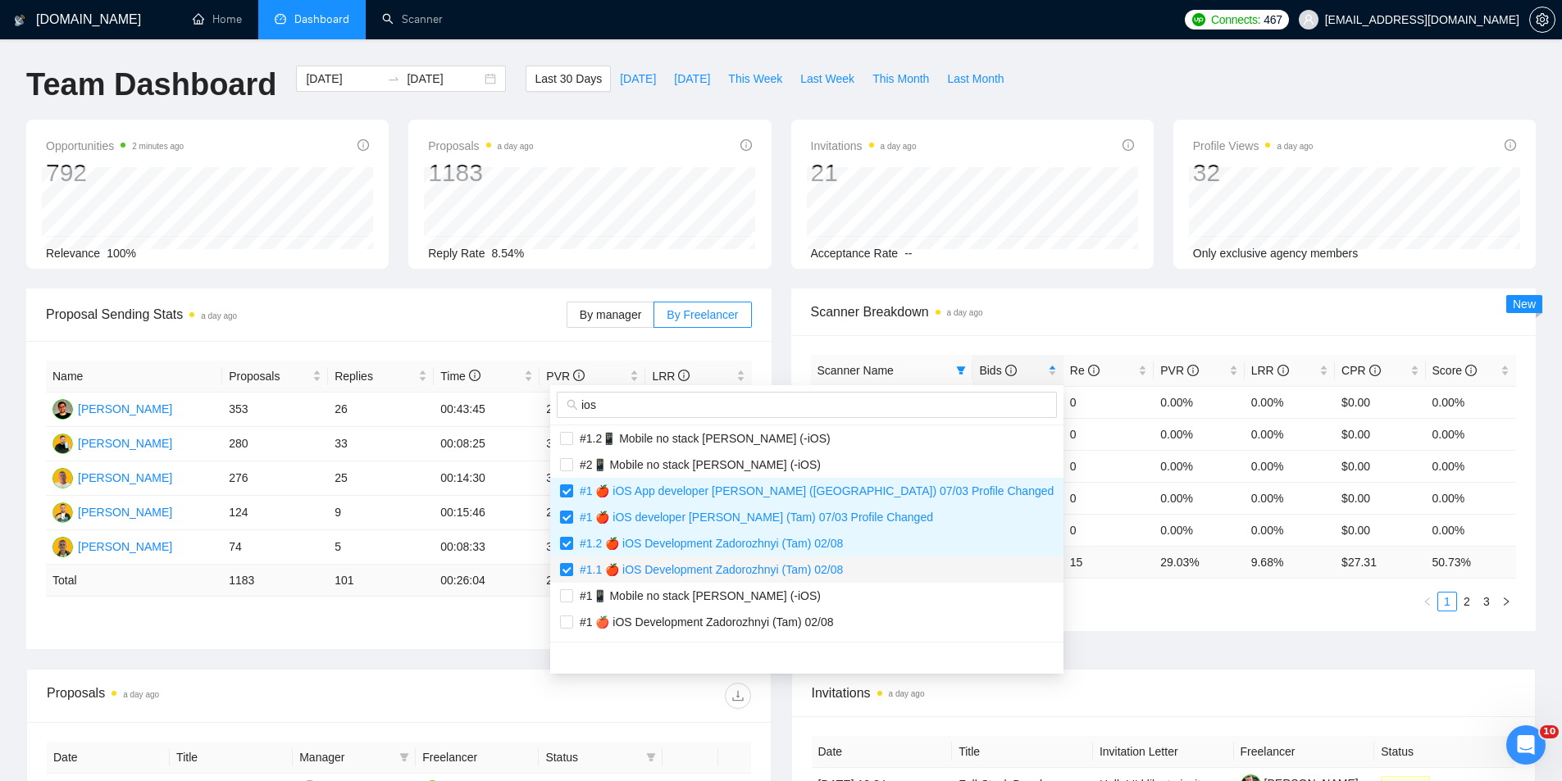
scroll to position [164, 0]
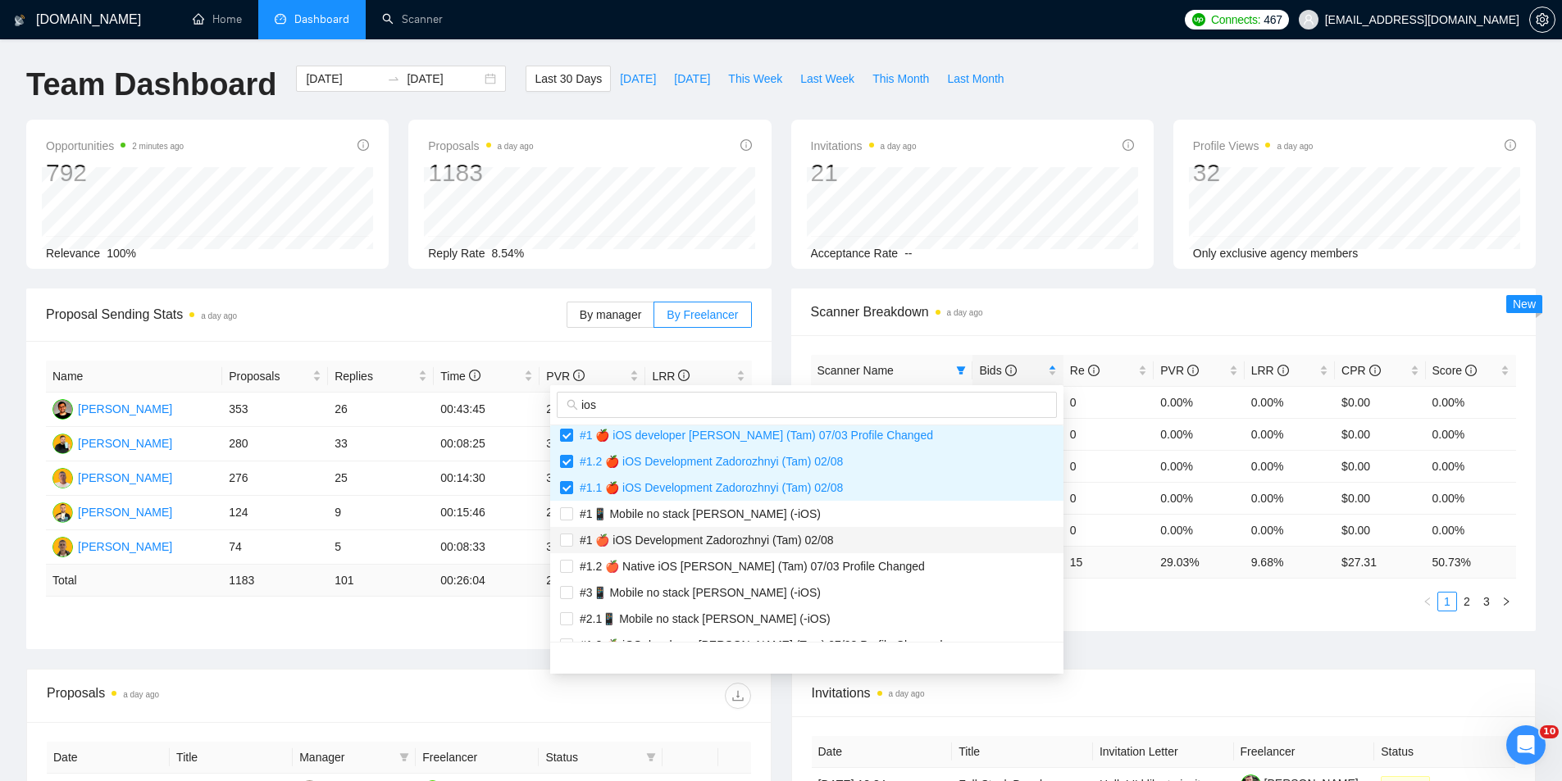
click at [697, 539] on span "#1 🍎 iOS Development Zadorozhnyi (Tam) 02/08" at bounding box center [703, 540] width 261 height 13
checkbox input "true"
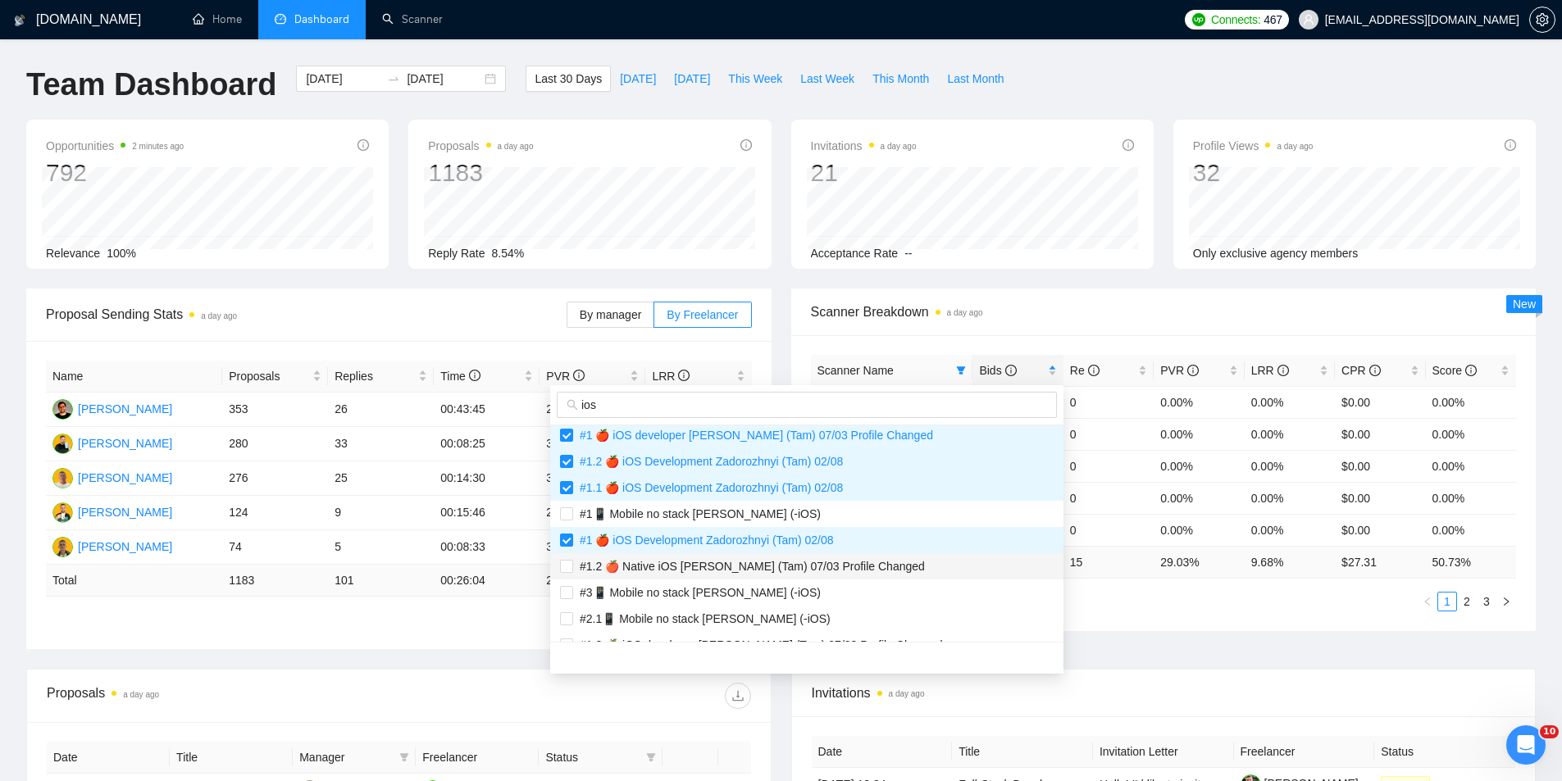
click at [698, 565] on span "#1.2 🍎 Native iOS [PERSON_NAME] (Tam) 07/03 Profile Changed" at bounding box center [749, 566] width 352 height 13
checkbox input "true"
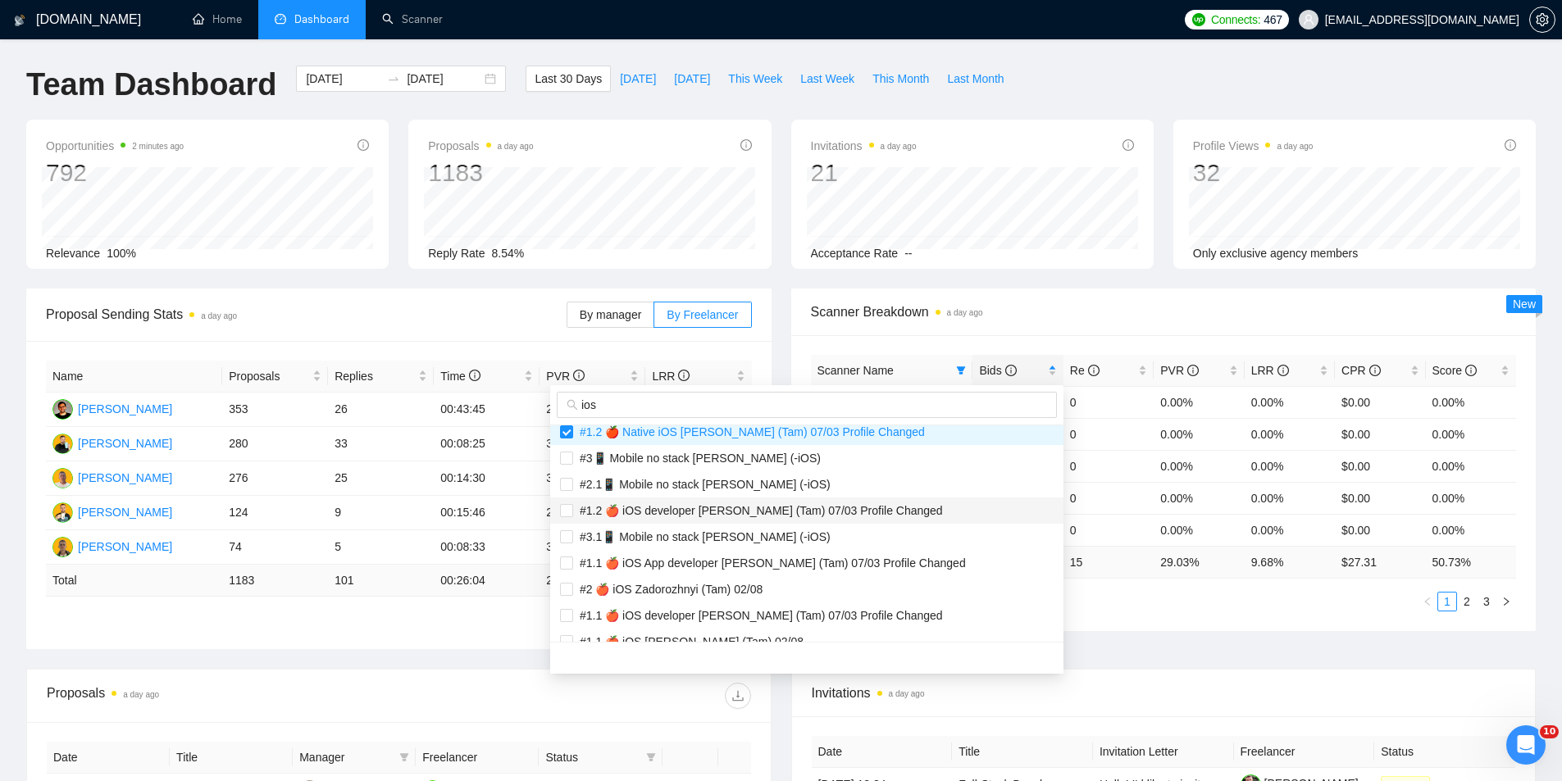
scroll to position [328, 0]
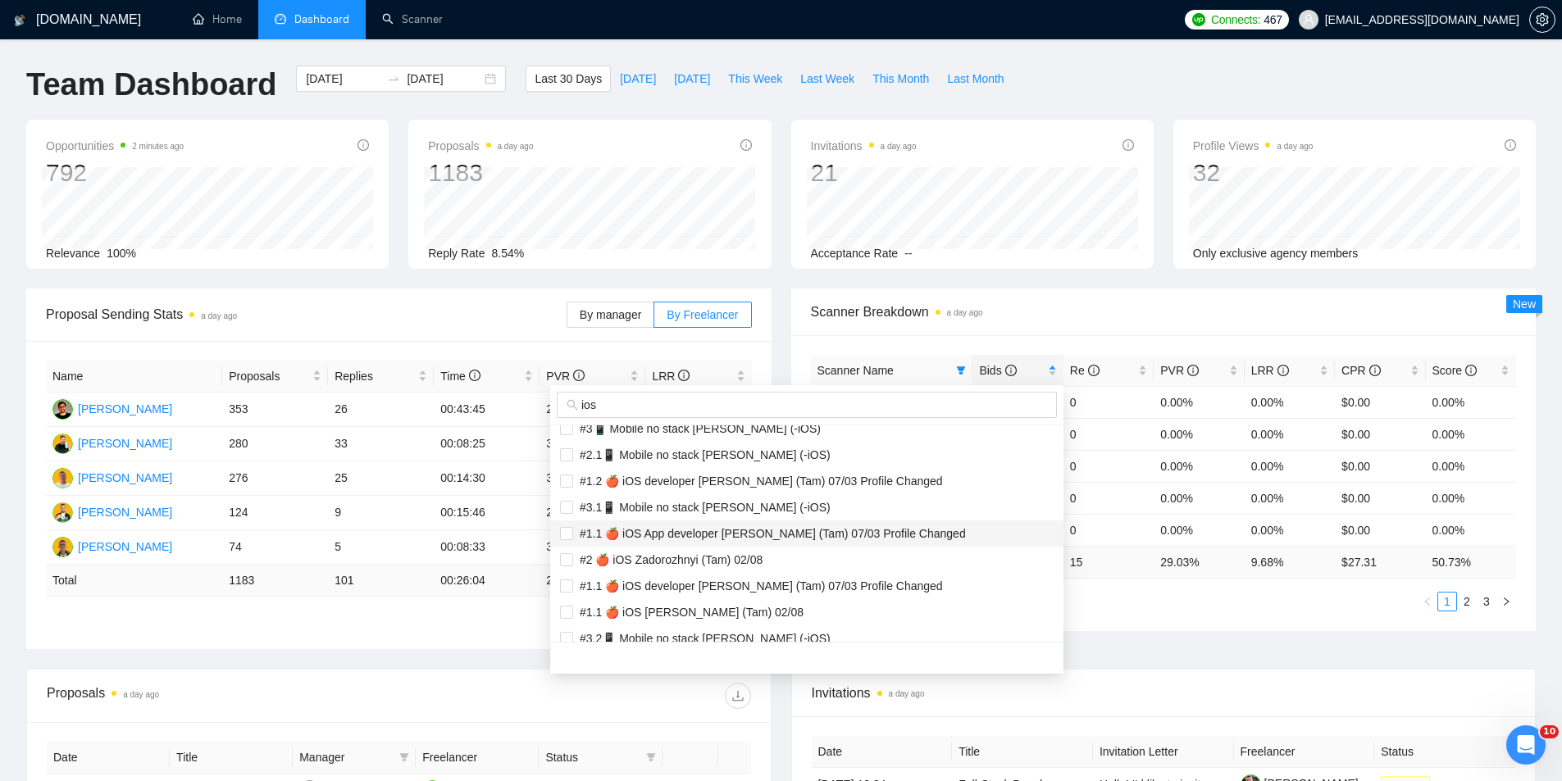
click at [700, 529] on span "#1.1 🍎 iOS App developer [PERSON_NAME] (Tam) 07/03 Profile Changed" at bounding box center [769, 533] width 393 height 13
checkbox input "true"
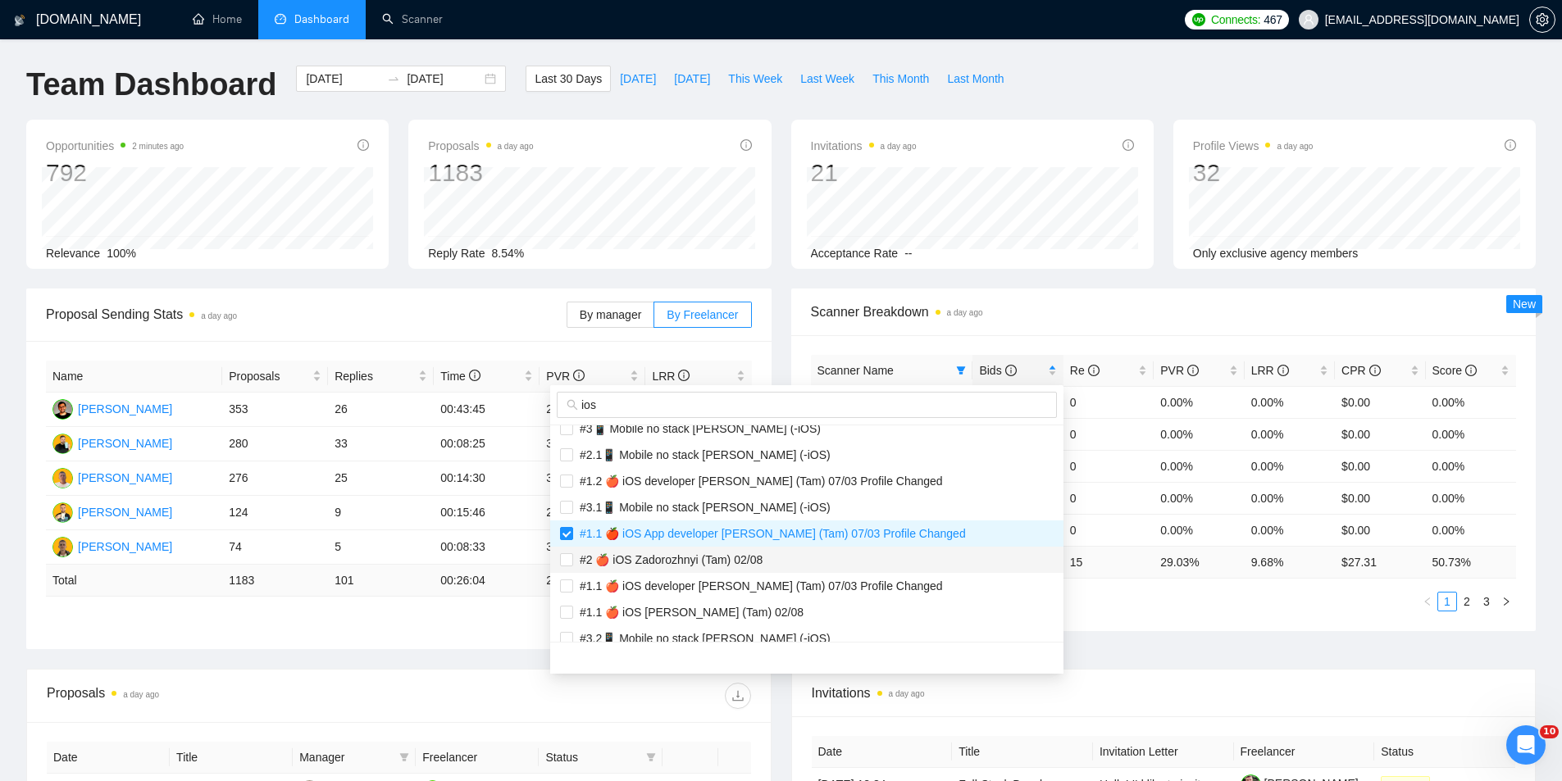
click at [695, 563] on span "#2 🍎 iOS Zadorozhnyi (Tam) 02/08" at bounding box center [667, 559] width 189 height 13
checkbox input "true"
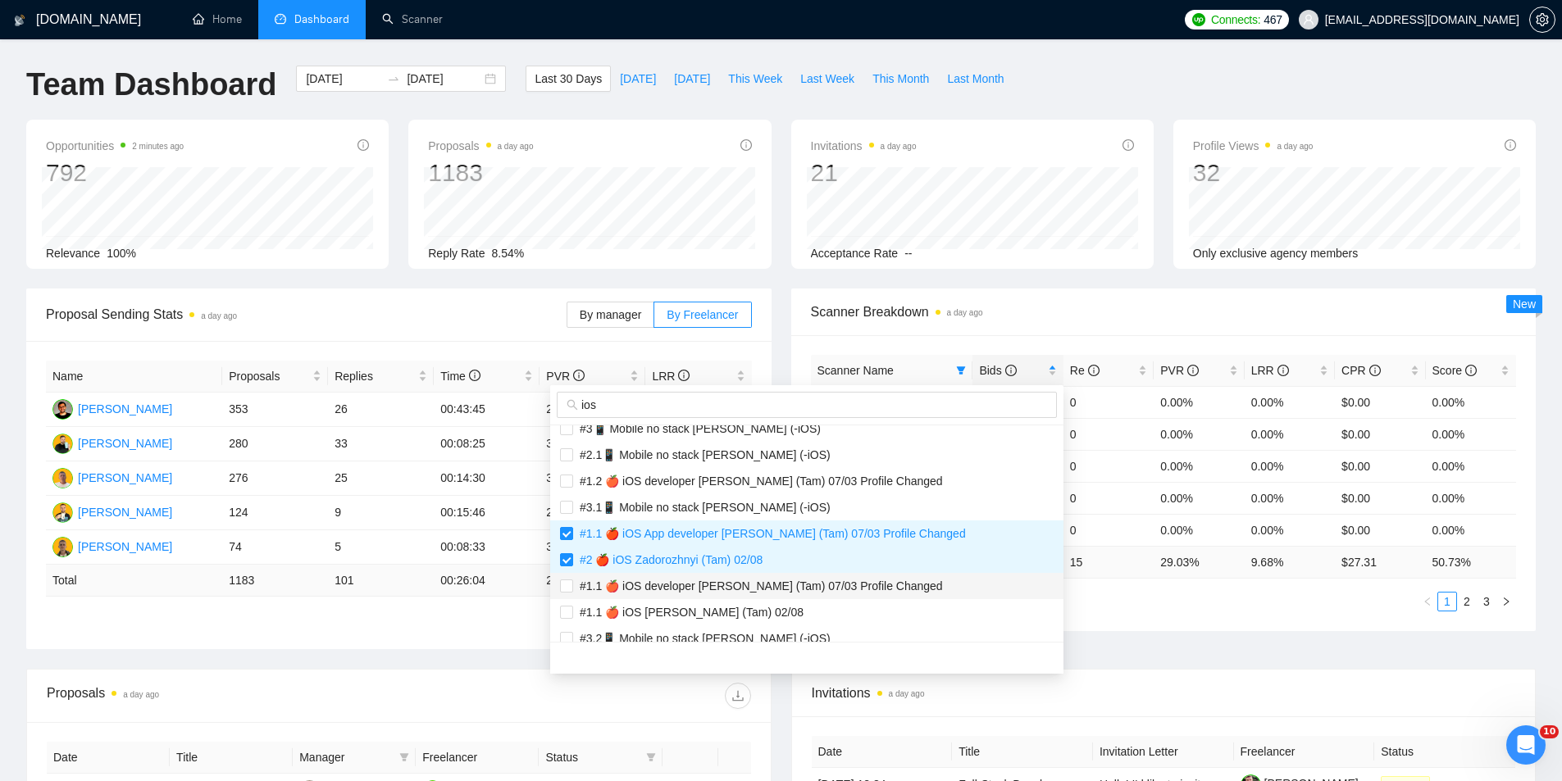
click at [688, 585] on span "#1.1 🍎 iOS developer [PERSON_NAME] (Tam) 07/03 Profile Changed" at bounding box center [758, 586] width 370 height 13
checkbox input "true"
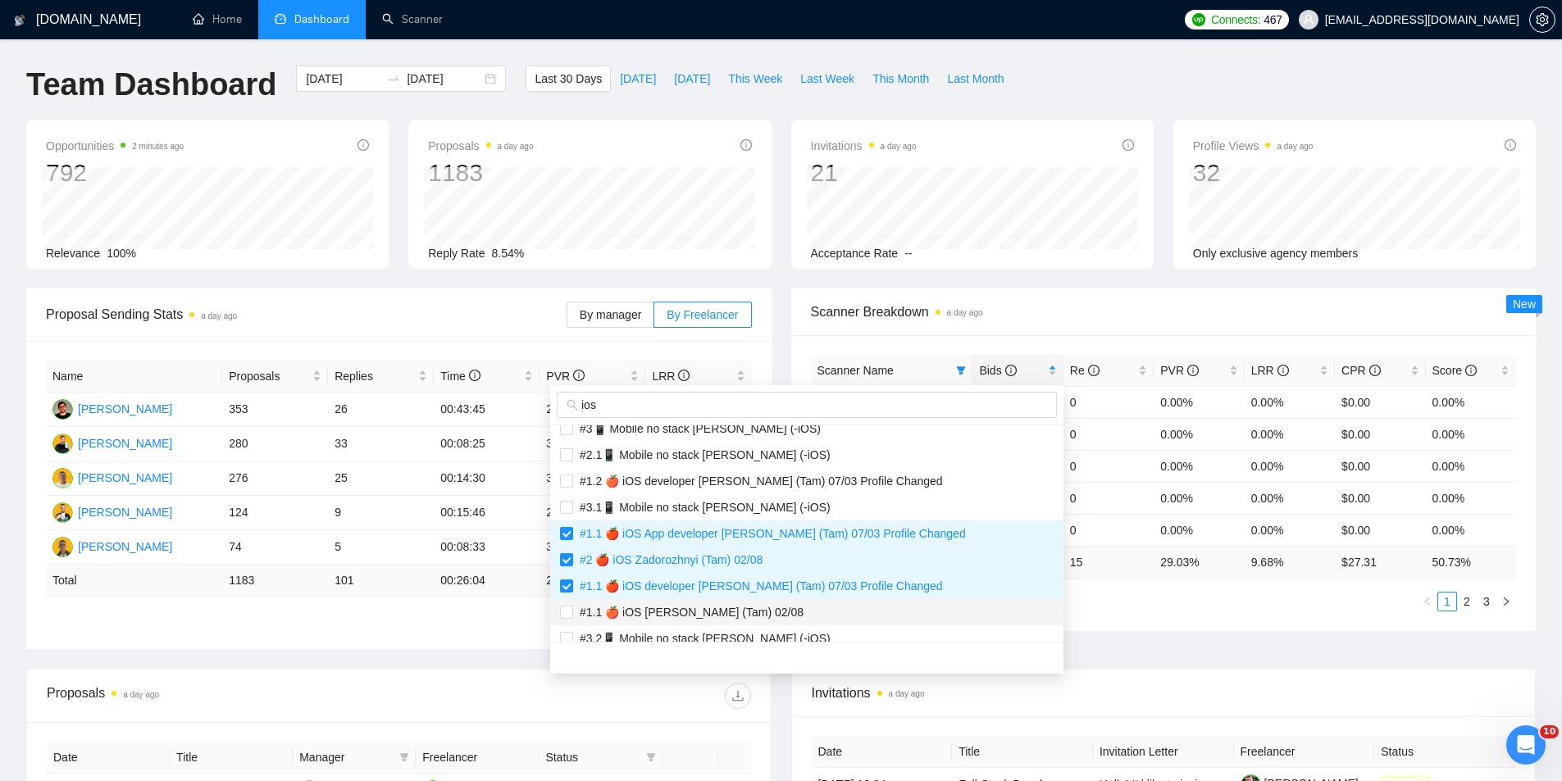
click at [687, 607] on span "#1.1 🍎 iOS [PERSON_NAME] (Tam) 02/08" at bounding box center [688, 612] width 230 height 13
checkbox input "true"
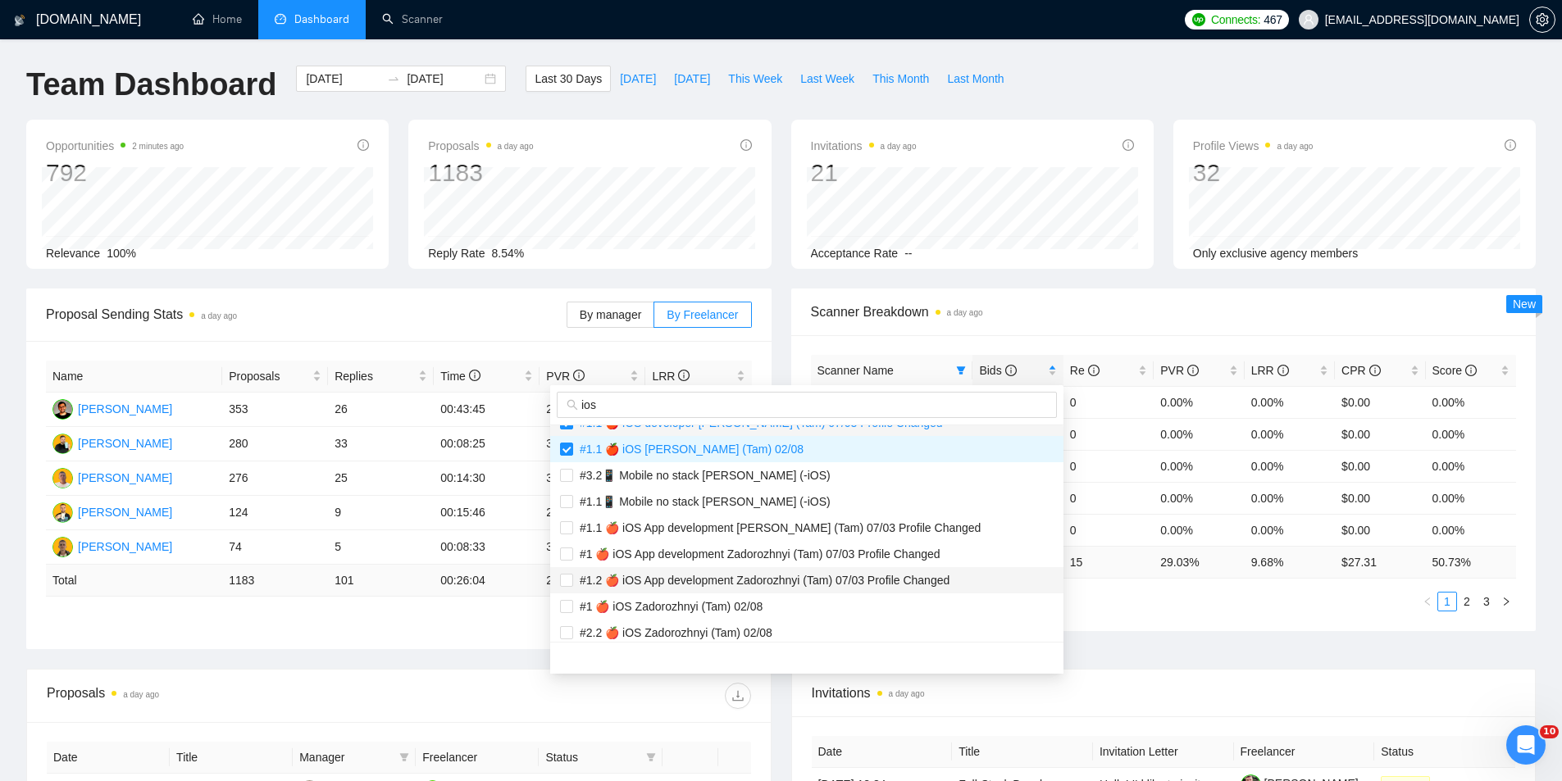
scroll to position [492, 0]
click at [708, 527] on span "#1.1 🍎 iOS App development [PERSON_NAME] (Tam) 07/03 Profile Changed" at bounding box center [776, 527] width 407 height 13
checkbox input "true"
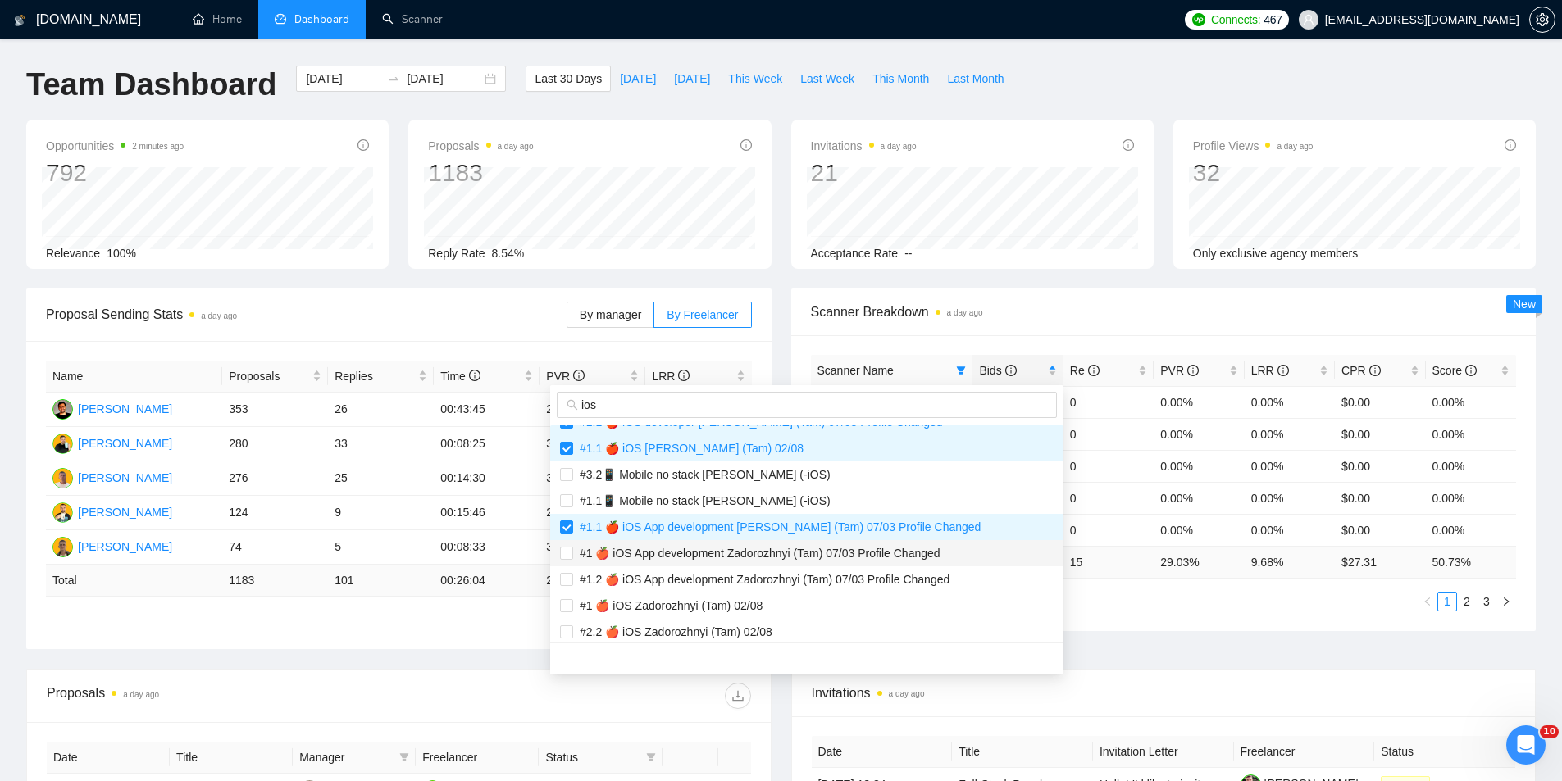
drag, startPoint x: 708, startPoint y: 546, endPoint x: 708, endPoint y: 556, distance: 9.9
click at [708, 547] on span "#1 🍎 iOS App development Zadorozhnyi (Tam) 07/03 Profile Changed" at bounding box center [756, 553] width 367 height 13
checkbox input "true"
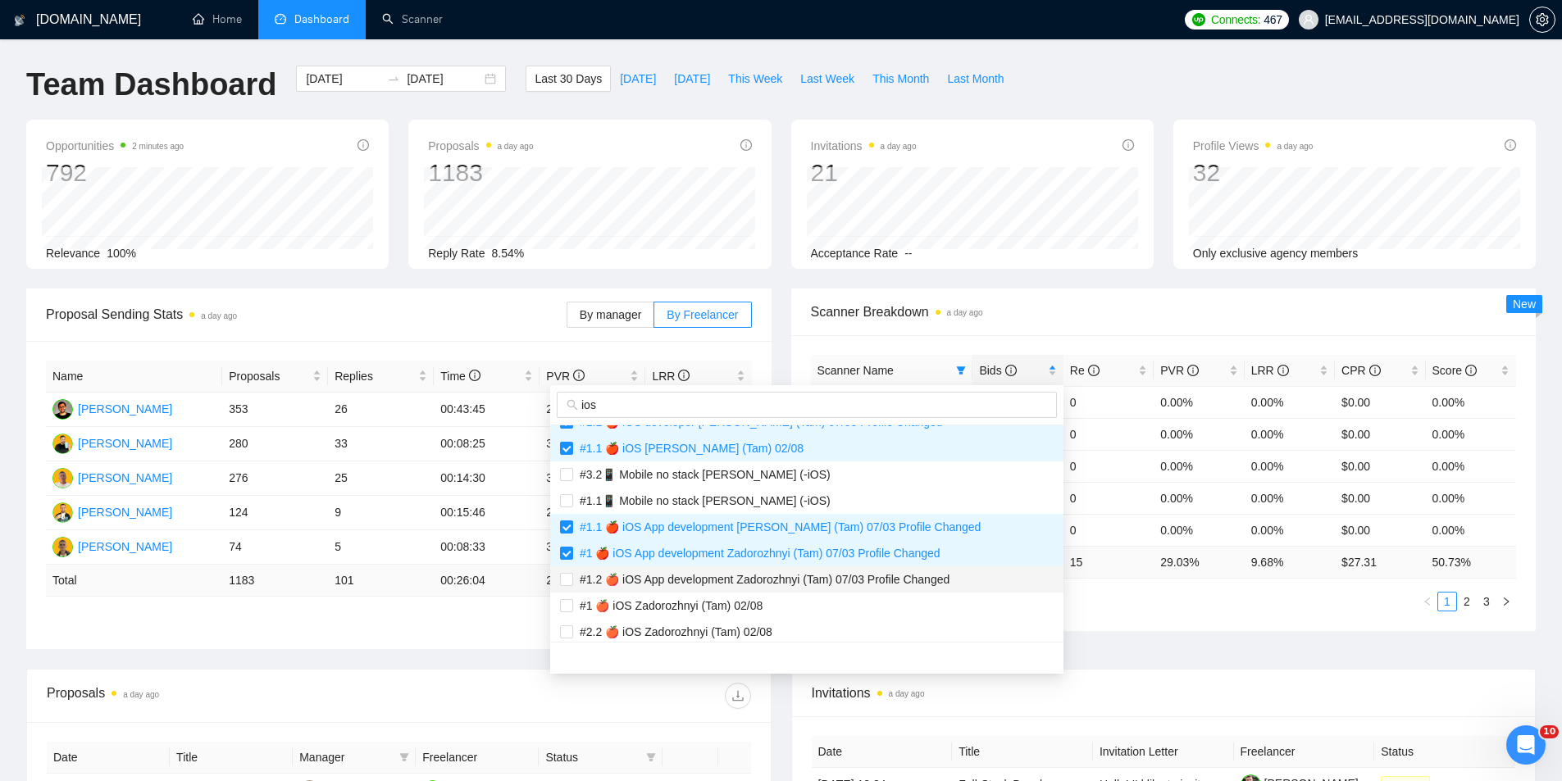
click at [700, 578] on span "#1.2 🍎 iOS App development Zadorozhnyi (Tam) 07/03 Profile Changed" at bounding box center [761, 579] width 376 height 13
checkbox input "true"
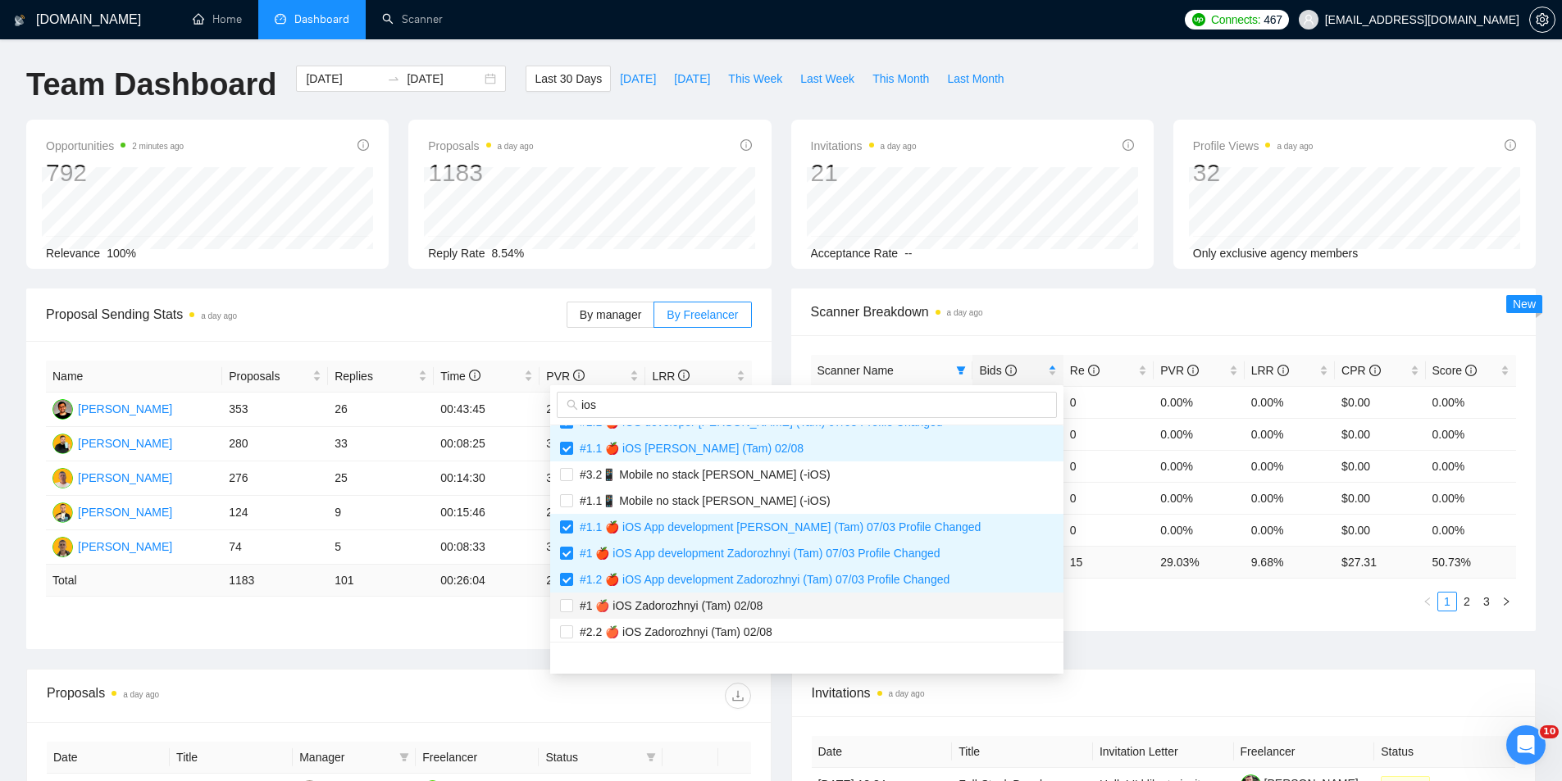
drag, startPoint x: 695, startPoint y: 604, endPoint x: 697, endPoint y: 615, distance: 10.8
click at [694, 604] on span "#1 🍎 iOS Zadorozhnyi (Tam) 02/08" at bounding box center [667, 605] width 189 height 13
checkbox input "true"
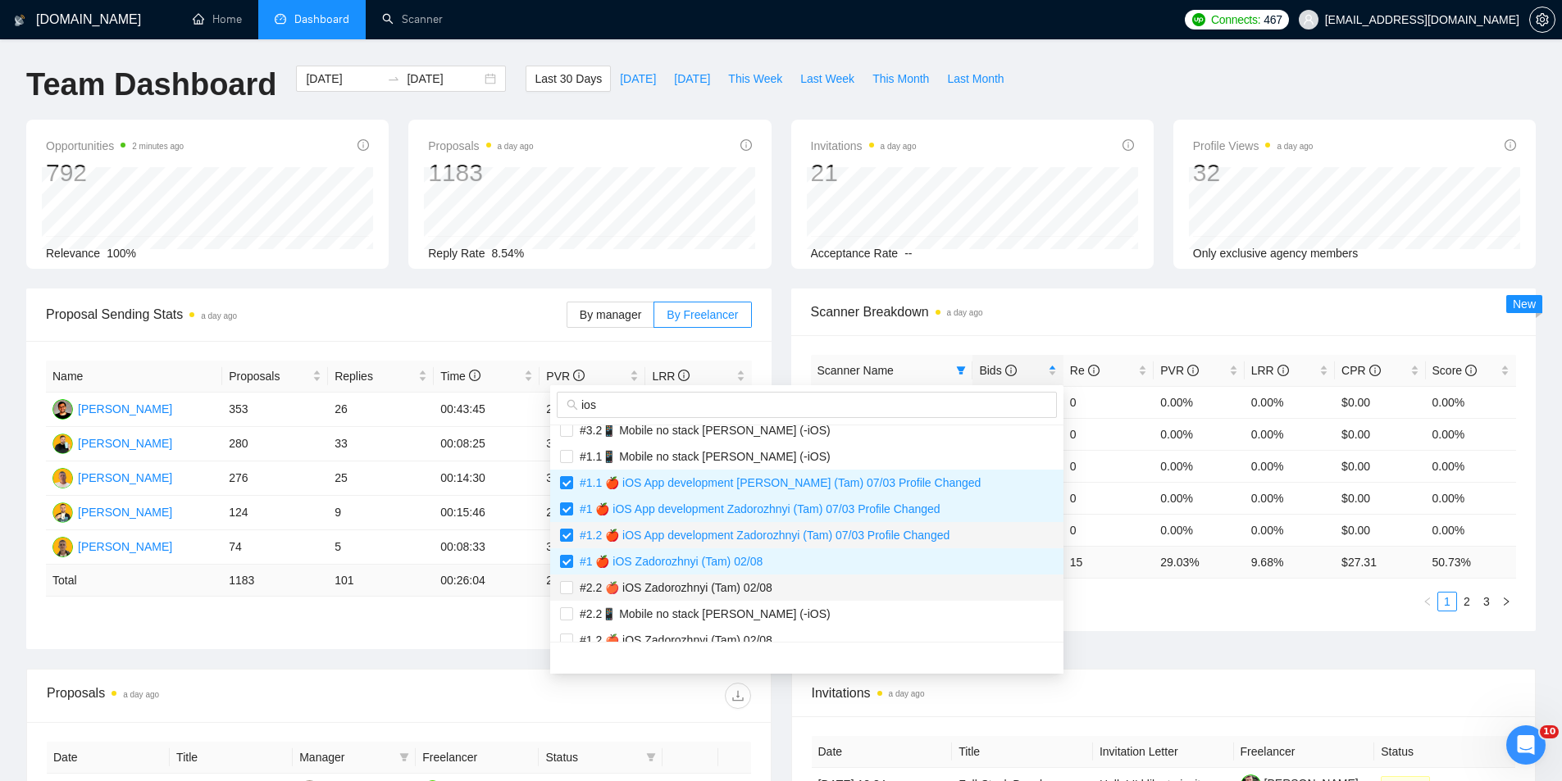
scroll to position [574, 0]
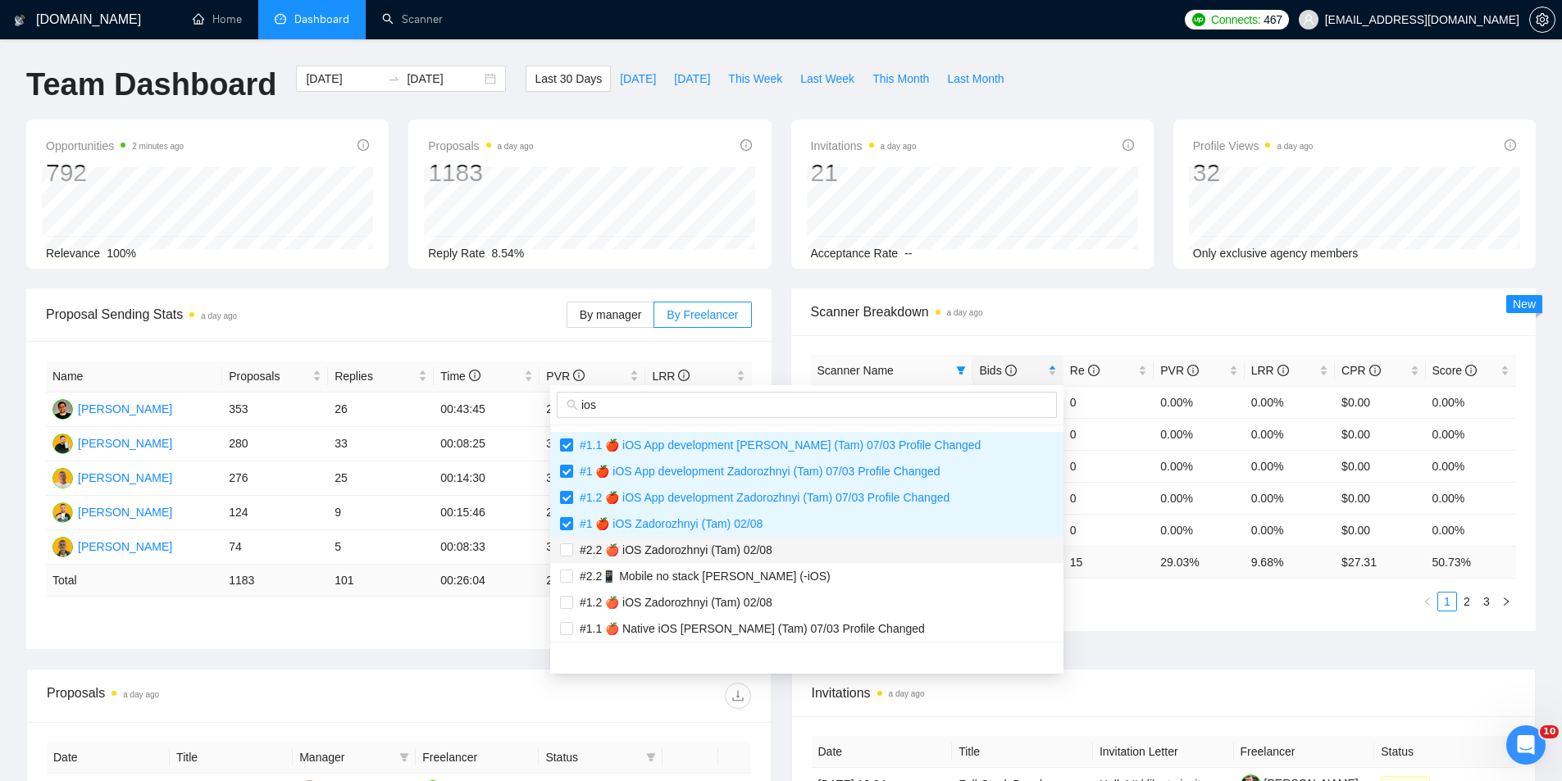
click at [699, 548] on span "#2.2 🍎 iOS Zadorozhnyi (Tam) 02/08" at bounding box center [672, 550] width 199 height 13
checkbox input "true"
click at [694, 607] on span "#1.2 🍎 iOS Zadorozhnyi (Tam) 02/08" at bounding box center [672, 602] width 199 height 13
checkbox input "true"
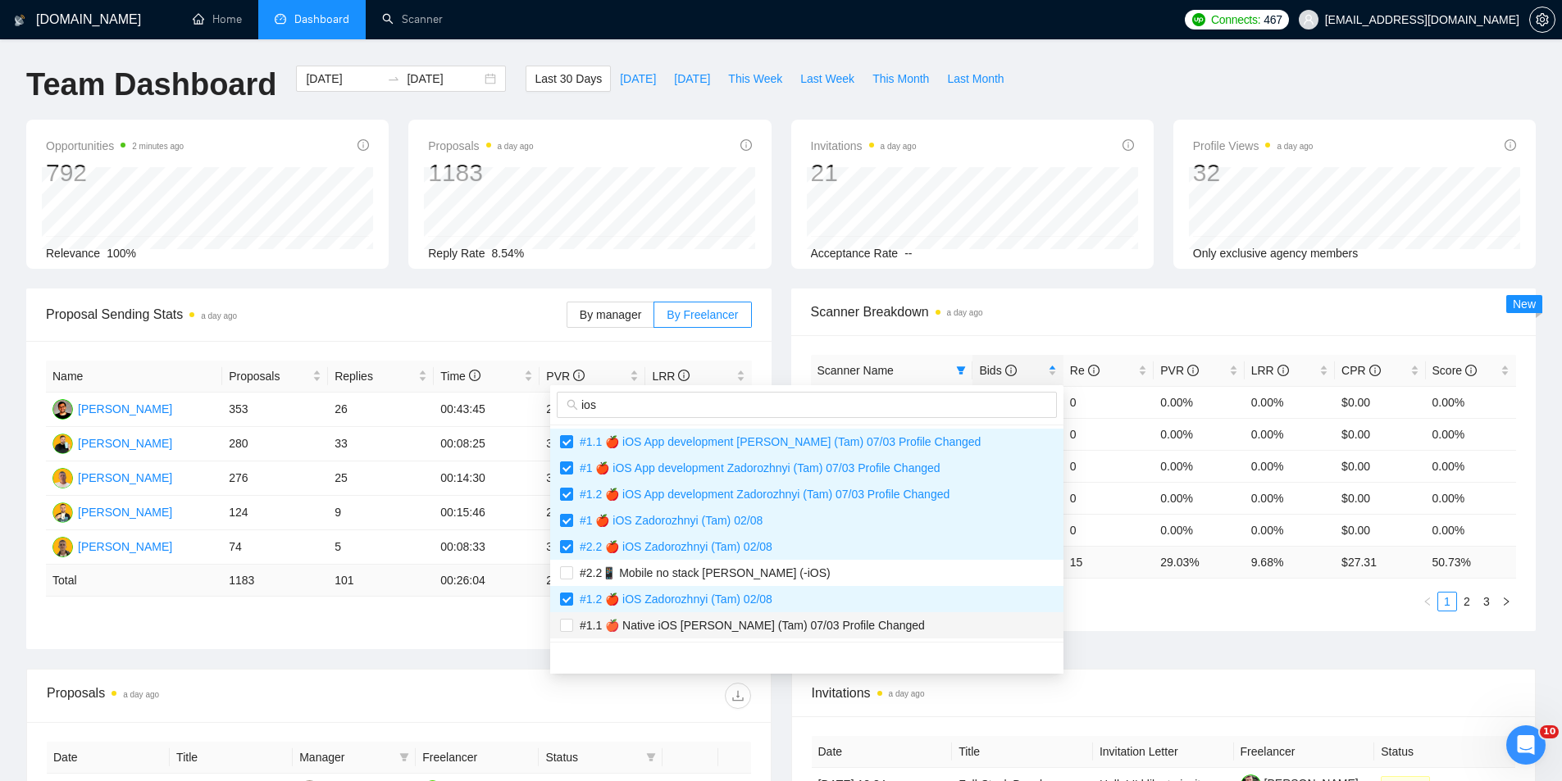
click at [712, 627] on span "#1.1 🍎 Native iOS [PERSON_NAME] (Tam) 07/03 Profile Changed" at bounding box center [749, 625] width 352 height 13
checkbox input "true"
click at [438, 652] on div "Proposal Sending Stats a day ago By manager By Freelancer Name Proposals Replie…" at bounding box center [780, 479] width 1529 height 380
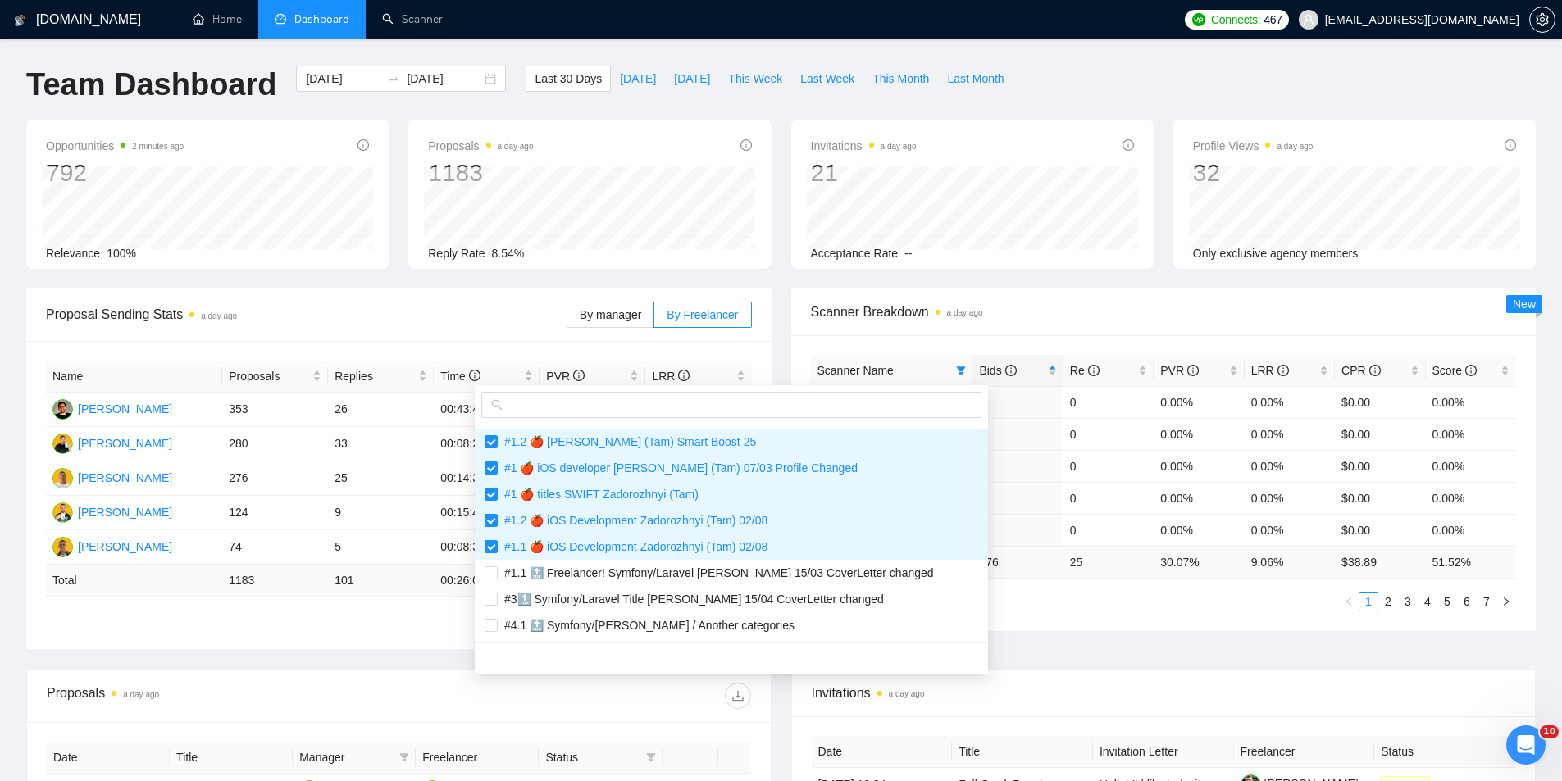
scroll to position [505, 0]
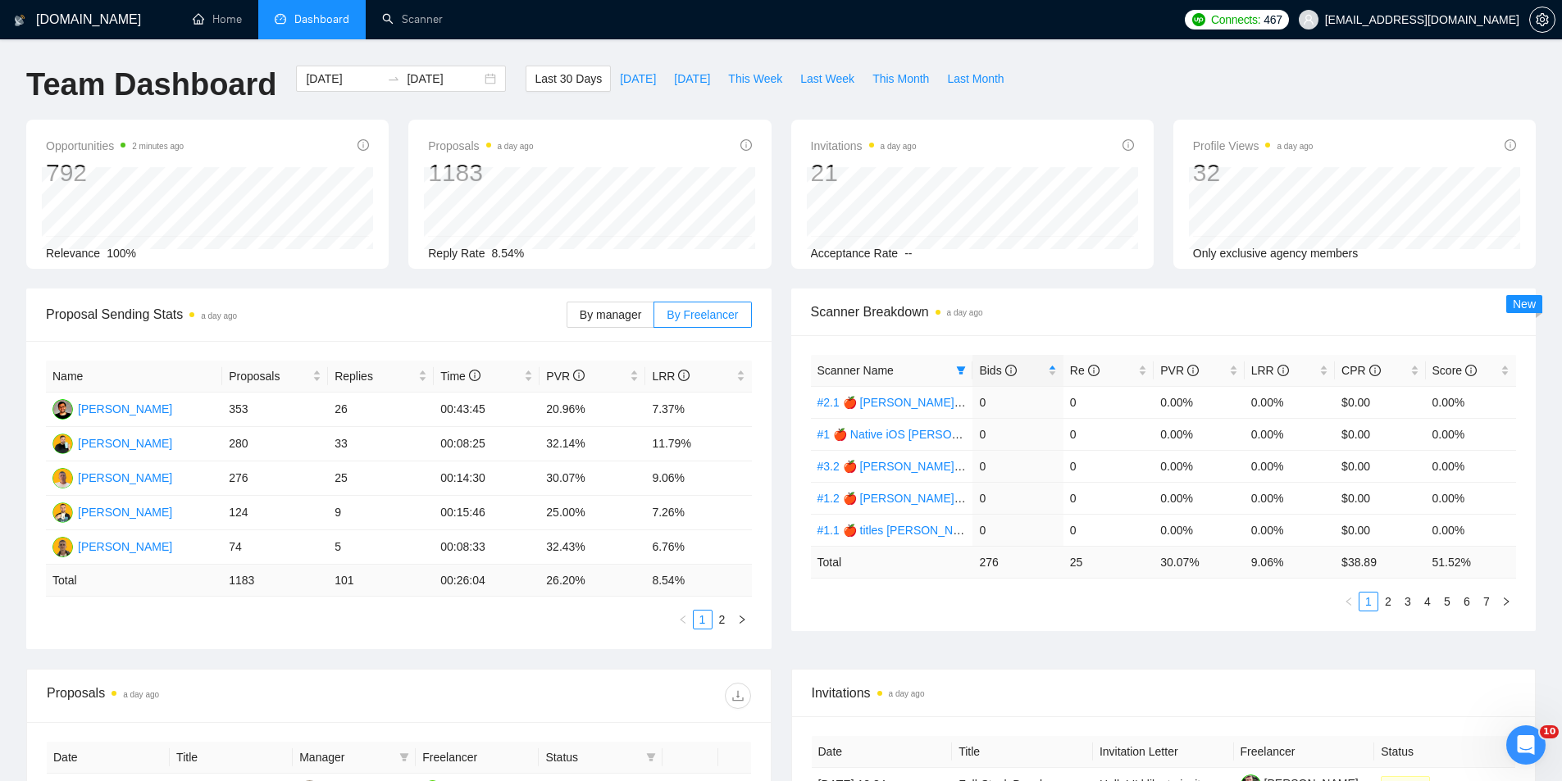
click at [1104, 688] on span "Invitations a day ago" at bounding box center [1164, 693] width 704 height 20
drag, startPoint x: 1056, startPoint y: 368, endPoint x: 1052, endPoint y: 376, distance: 8.4
click at [1055, 370] on div "Bids" at bounding box center [1017, 371] width 77 height 18
